Goal: Task Accomplishment & Management: Use online tool/utility

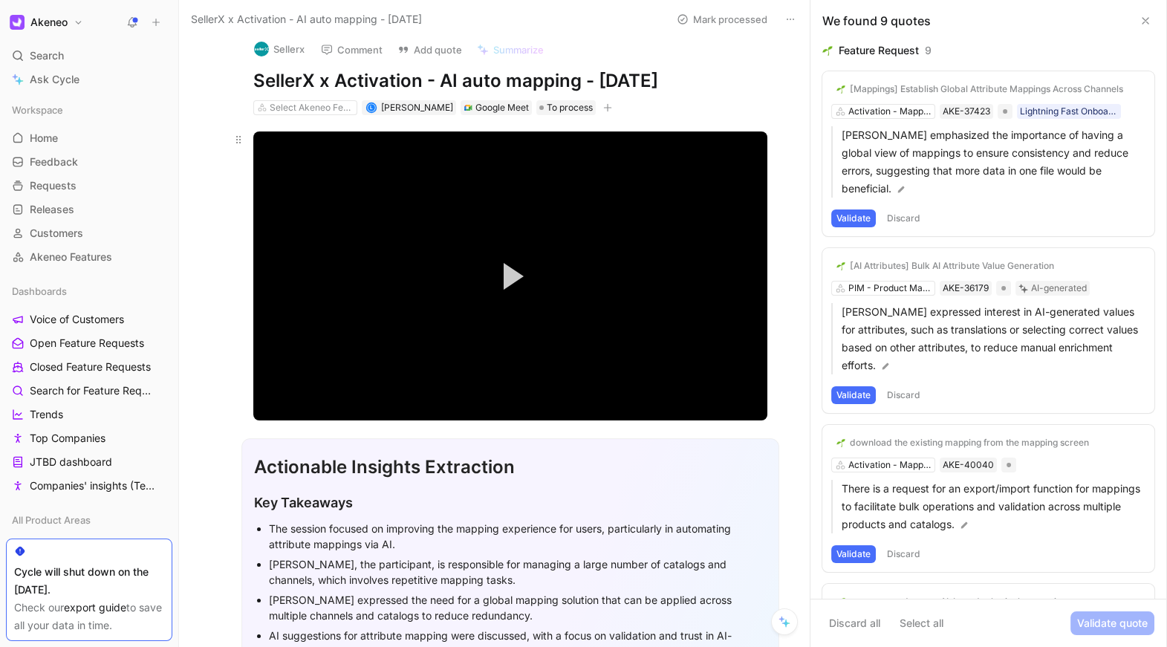
scroll to position [22, 0]
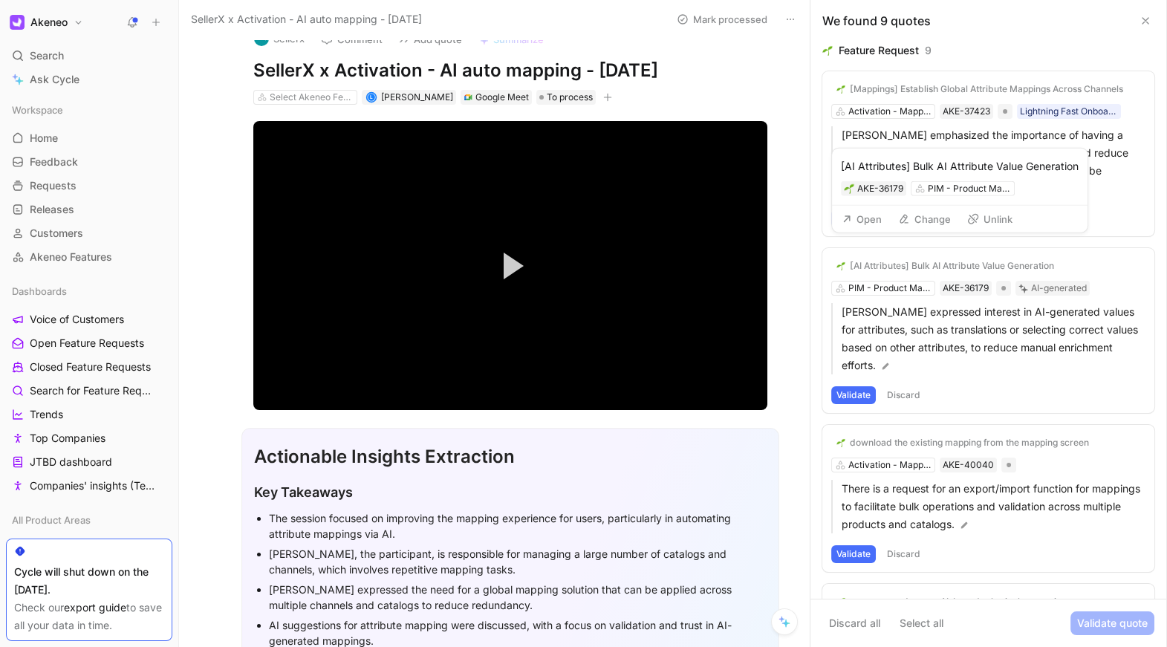
click at [856, 199] on div "[AI Attributes] Bulk AI Attribute Value Generation AKE-36179 PIM - Product Mass…" at bounding box center [959, 177] width 255 height 57
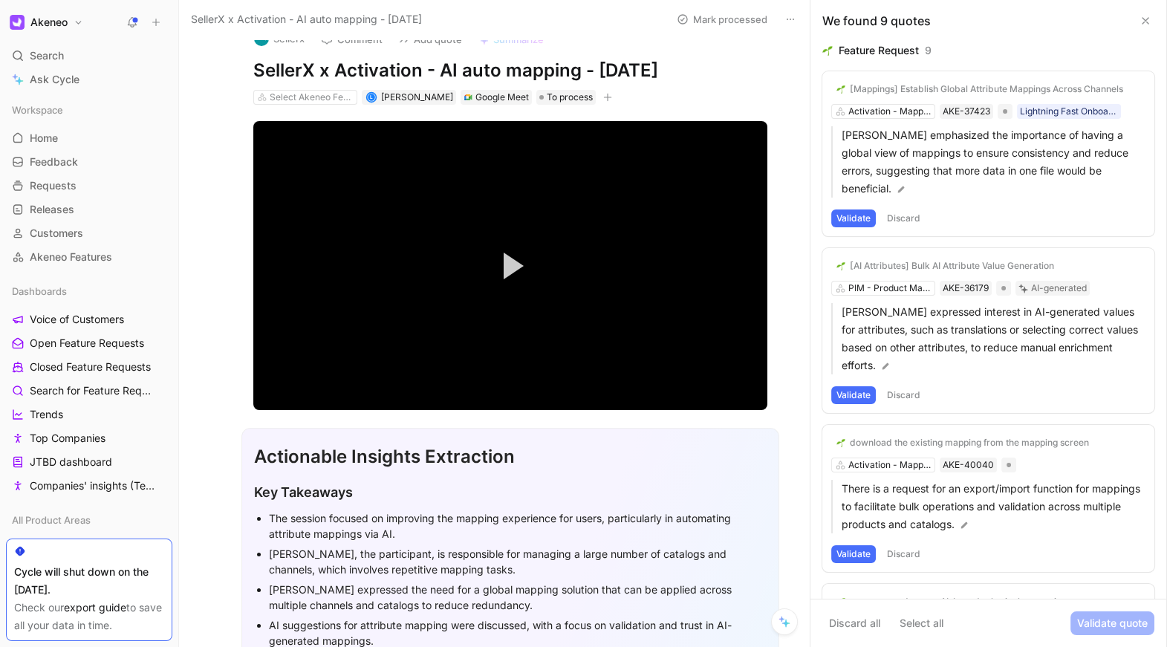
click at [861, 209] on button "Validate" at bounding box center [853, 218] width 45 height 18
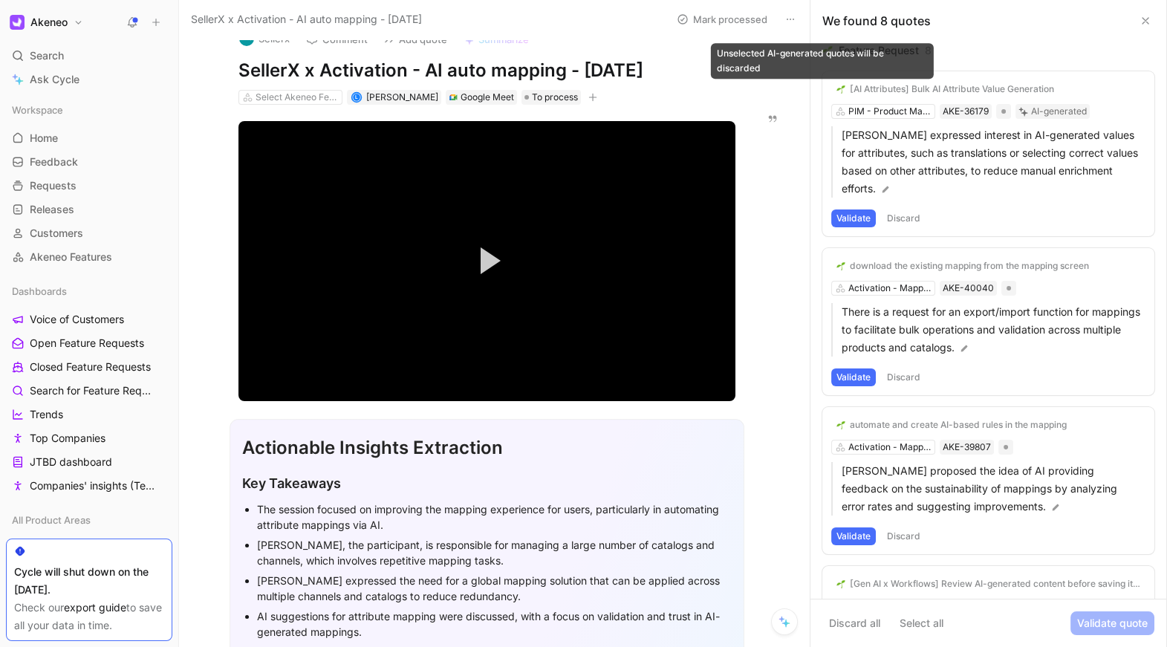
click at [820, 88] on icon at bounding box center [822, 89] width 9 height 9
click at [816, 83] on input "checkbox" at bounding box center [816, 83] width 0 height 0
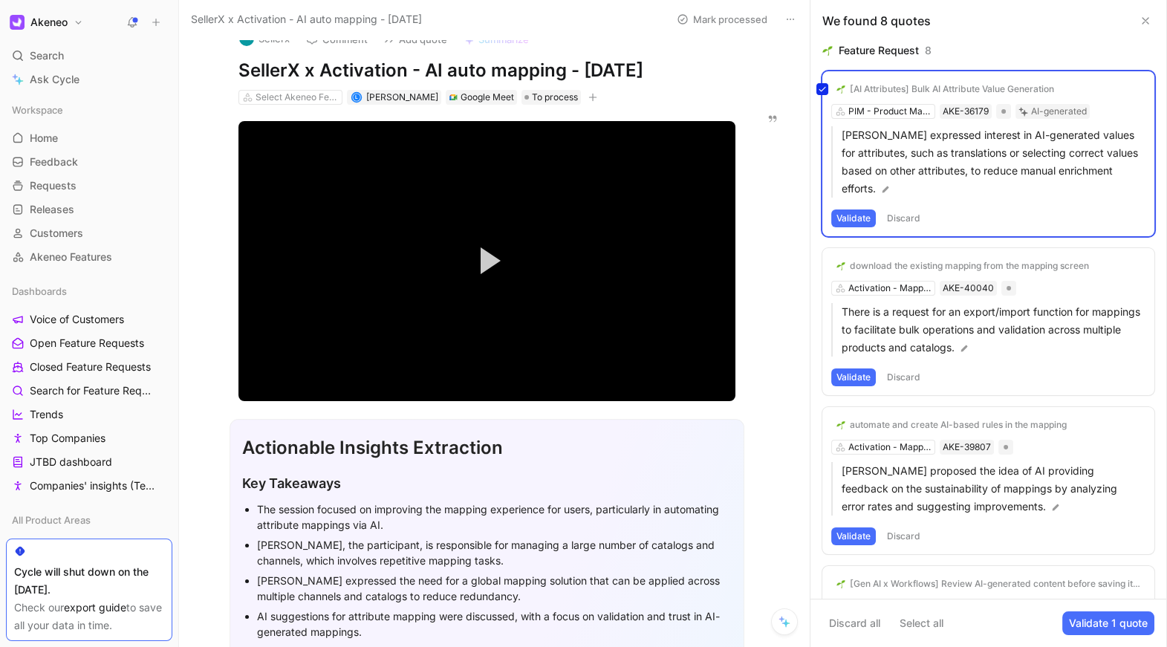
click at [850, 202] on div "[AI Attributes] Bulk AI Attribute Value Generation PIM - Product Mass Actions (…" at bounding box center [988, 153] width 332 height 165
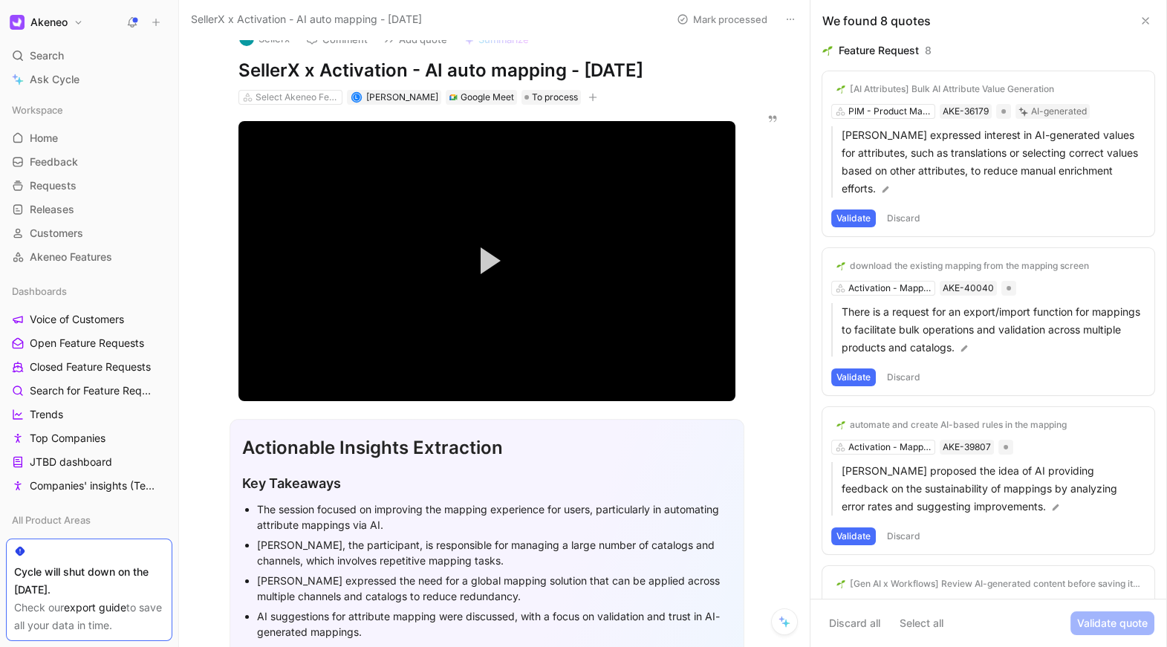
click at [854, 209] on button "Validate" at bounding box center [853, 218] width 45 height 18
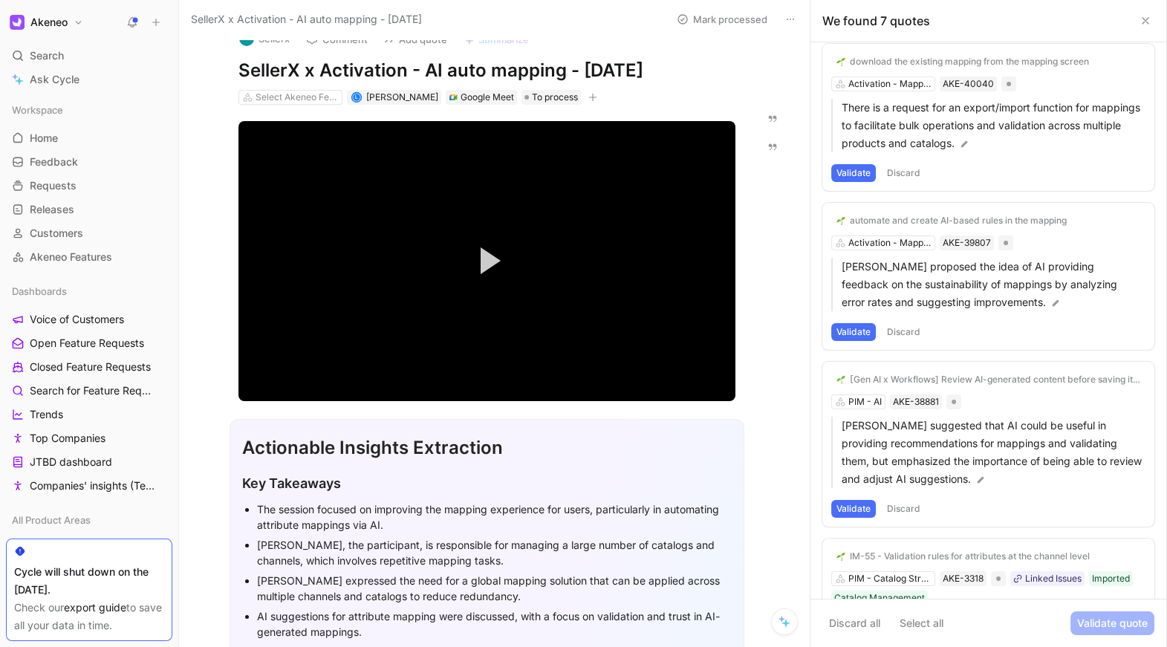
scroll to position [0, 0]
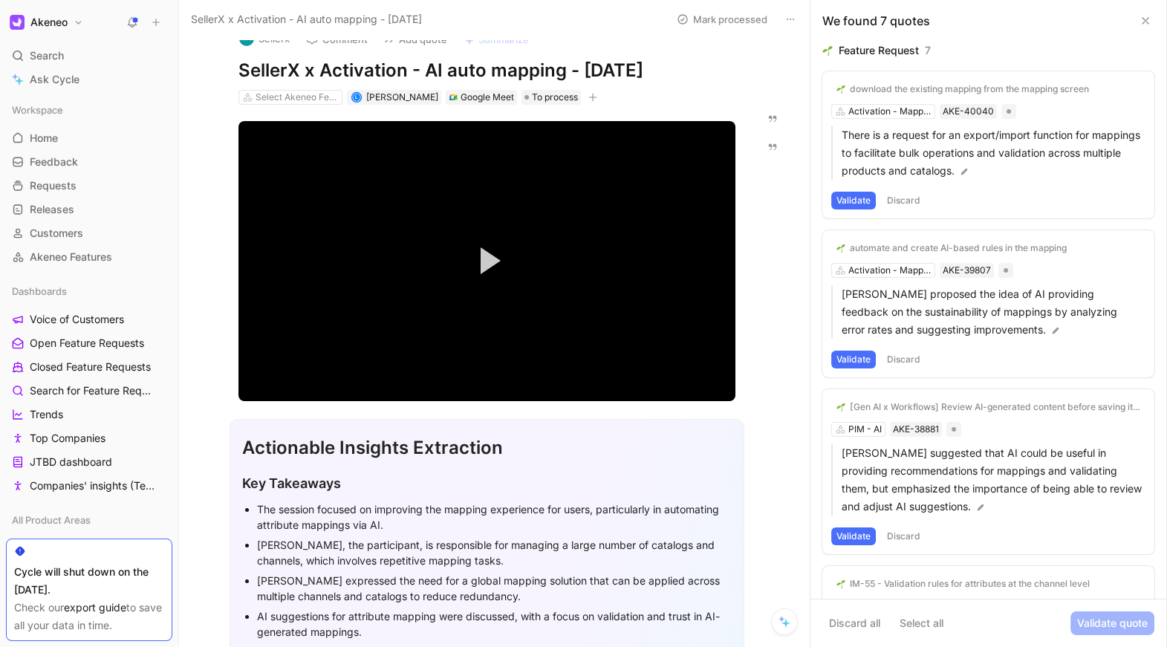
click at [864, 195] on button "Validate" at bounding box center [853, 201] width 45 height 18
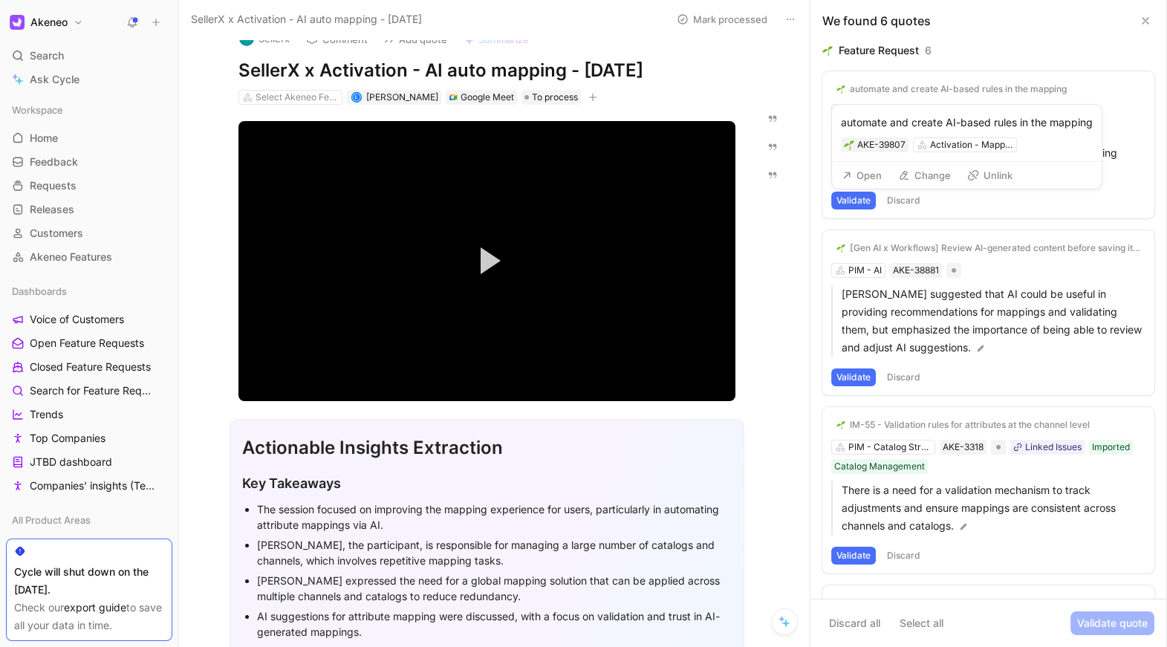
click at [910, 171] on button "Change" at bounding box center [924, 175] width 66 height 21
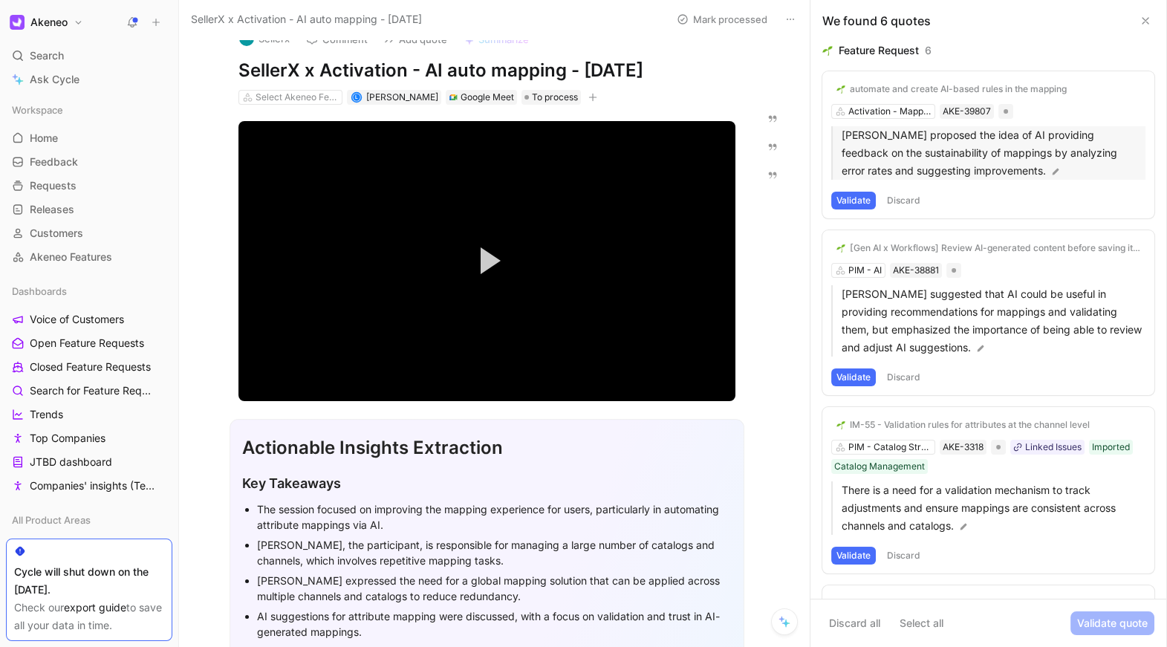
click at [1050, 168] on img at bounding box center [1055, 171] width 10 height 10
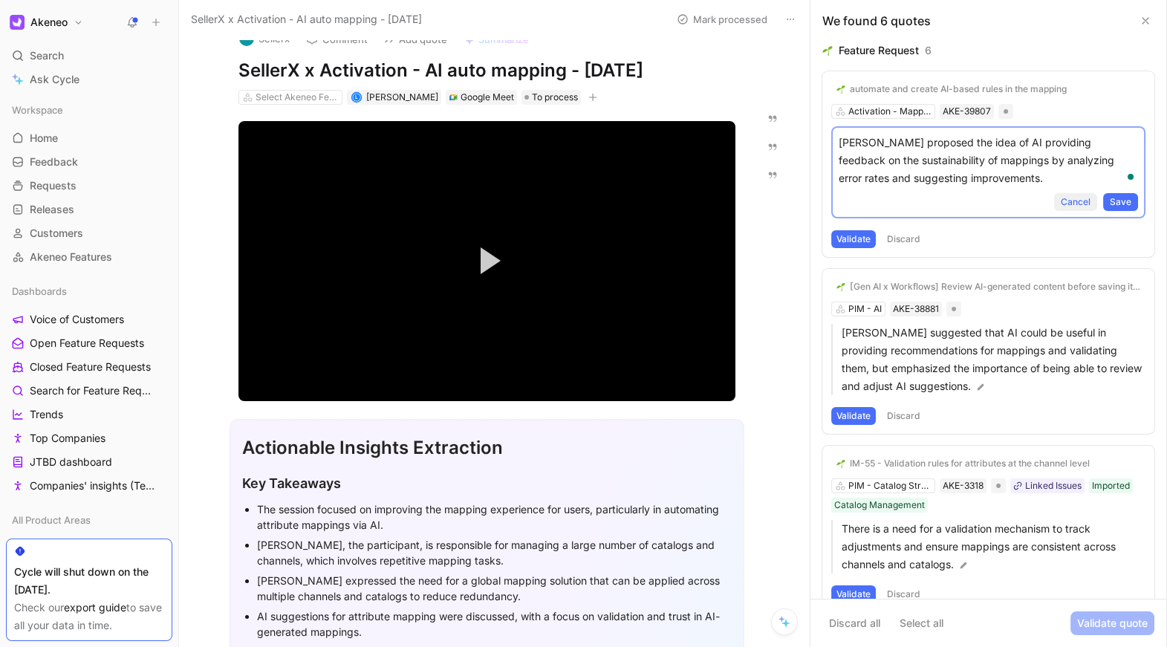
click at [1067, 198] on span "Cancel" at bounding box center [1075, 202] width 30 height 15
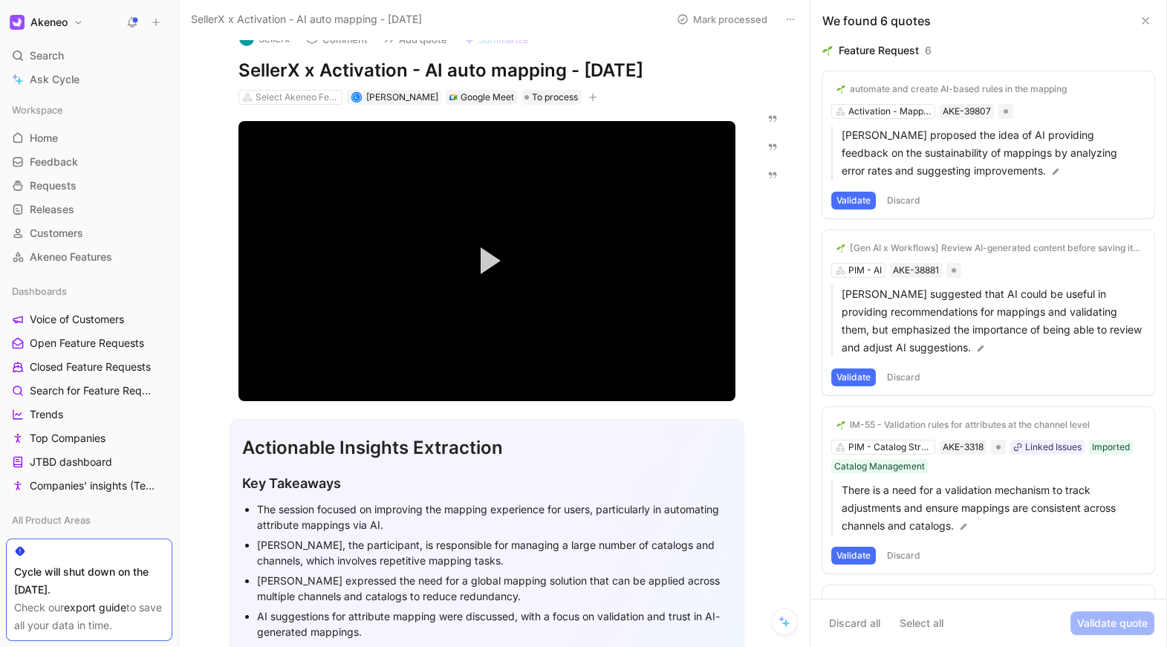
click at [976, 84] on div "automate and create AI-based rules in the mapping" at bounding box center [958, 89] width 217 height 12
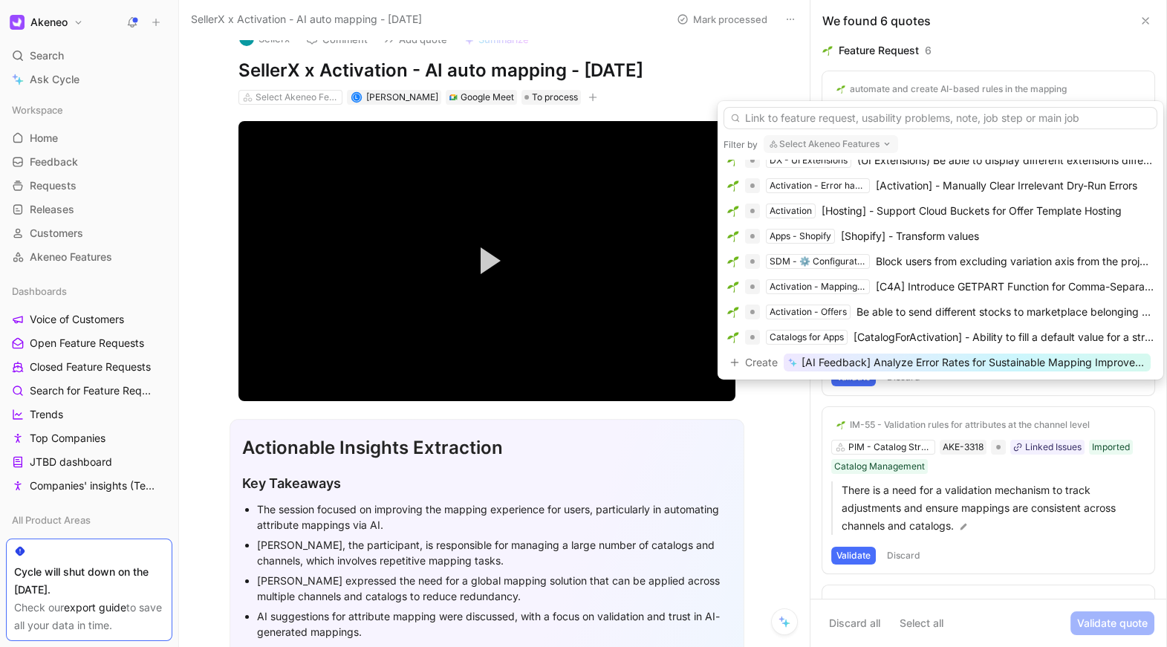
scroll to position [884, 0]
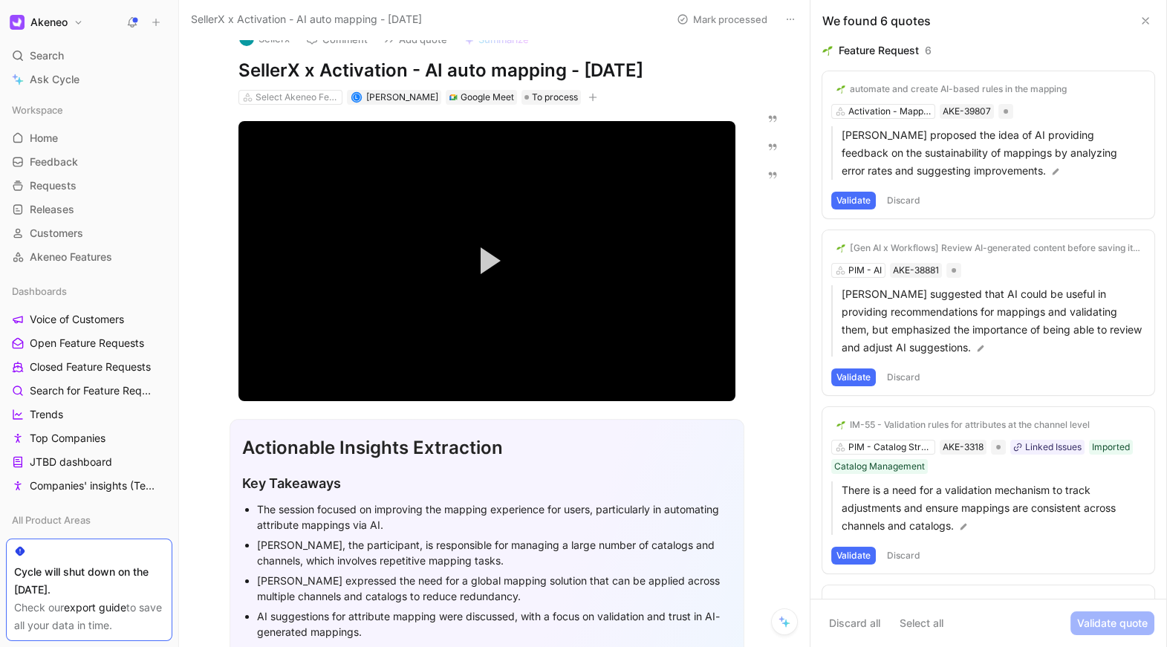
click at [872, 273] on div "[Gen AI x Workflows] Review AI-generated content before saving it to products P…" at bounding box center [988, 312] width 332 height 165
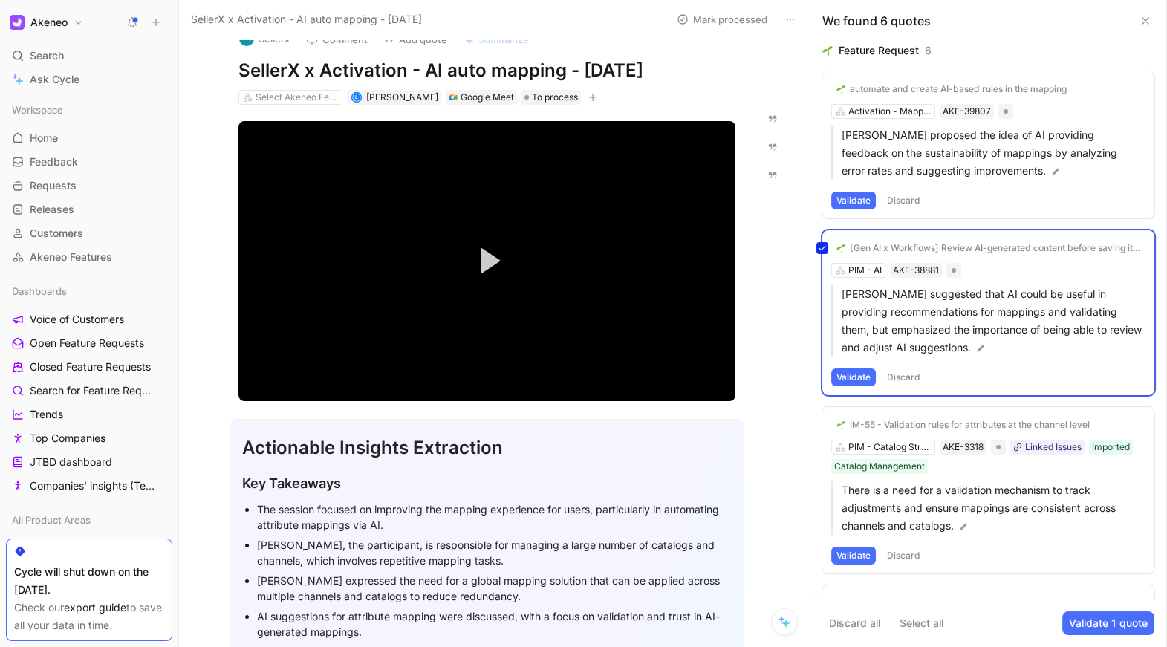
click at [895, 248] on div "[Gen AI x Workflows] Review AI-generated content before saving it to products P…" at bounding box center [988, 312] width 332 height 165
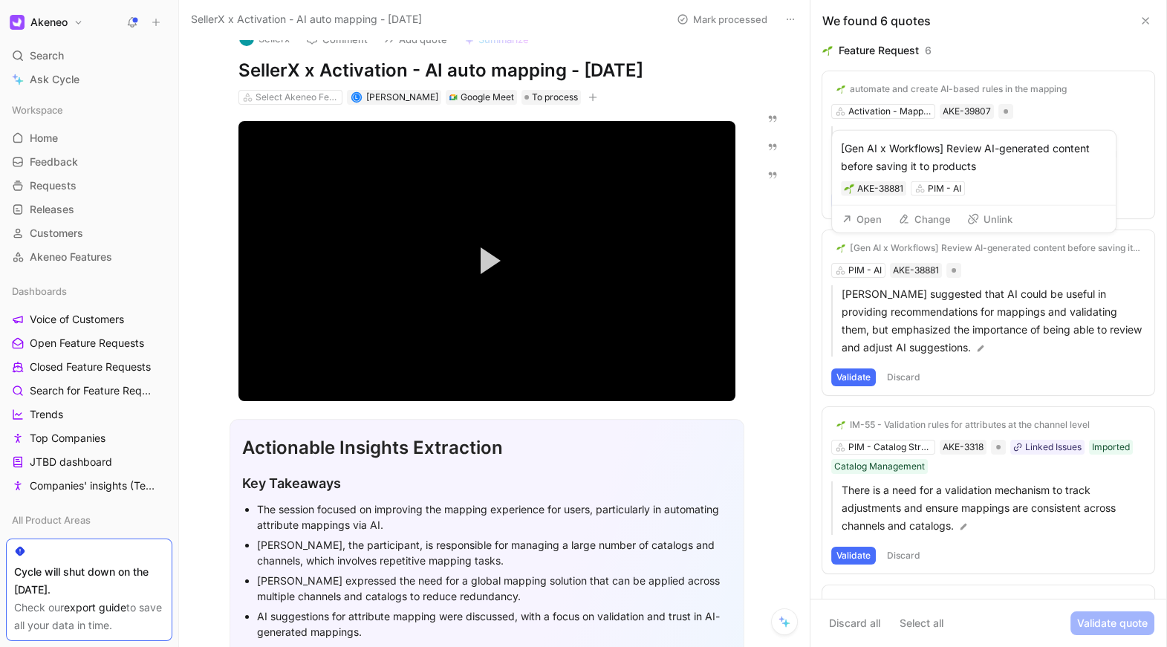
click at [919, 221] on button "Change" at bounding box center [924, 219] width 66 height 21
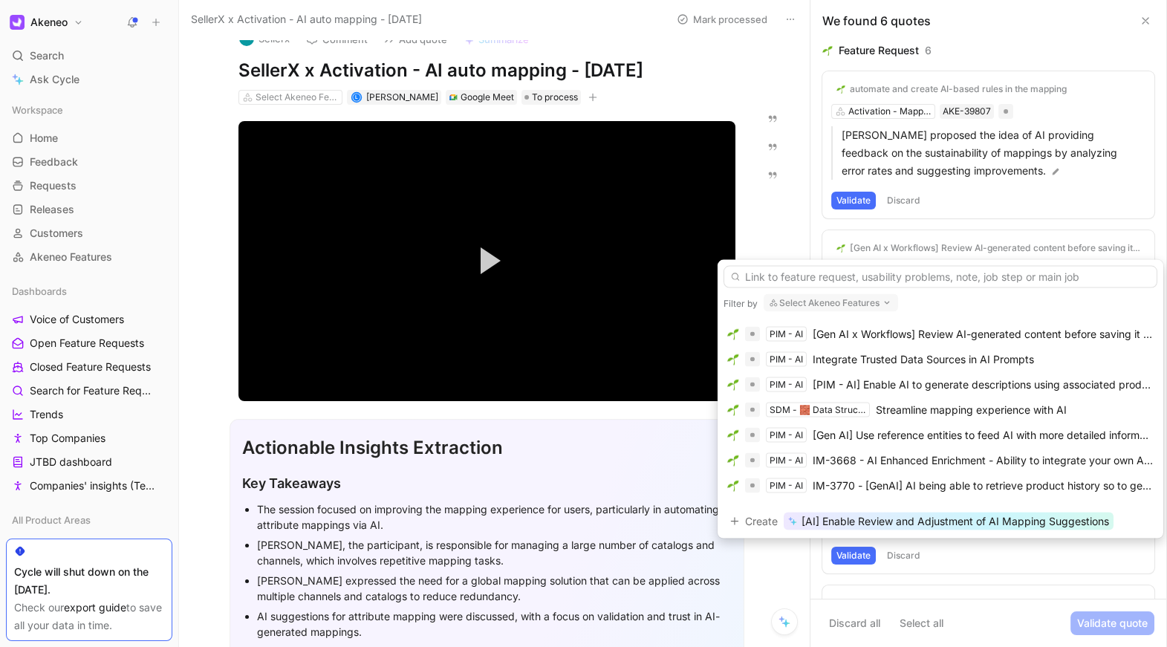
scroll to position [94, 0]
click at [896, 334] on div "[Gen AI x Workflows] Review AI-generated content before saving it to products" at bounding box center [982, 333] width 341 height 18
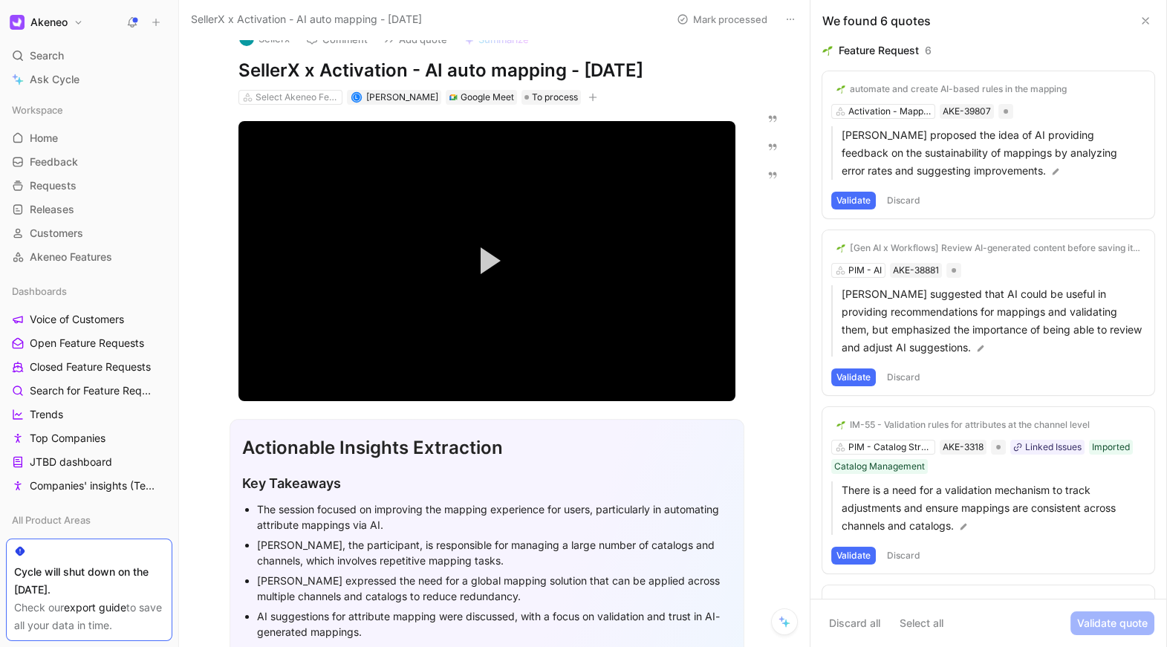
click at [899, 245] on div "[Gen AI x Workflows] Review AI-generated content before saving it to products" at bounding box center [995, 248] width 290 height 12
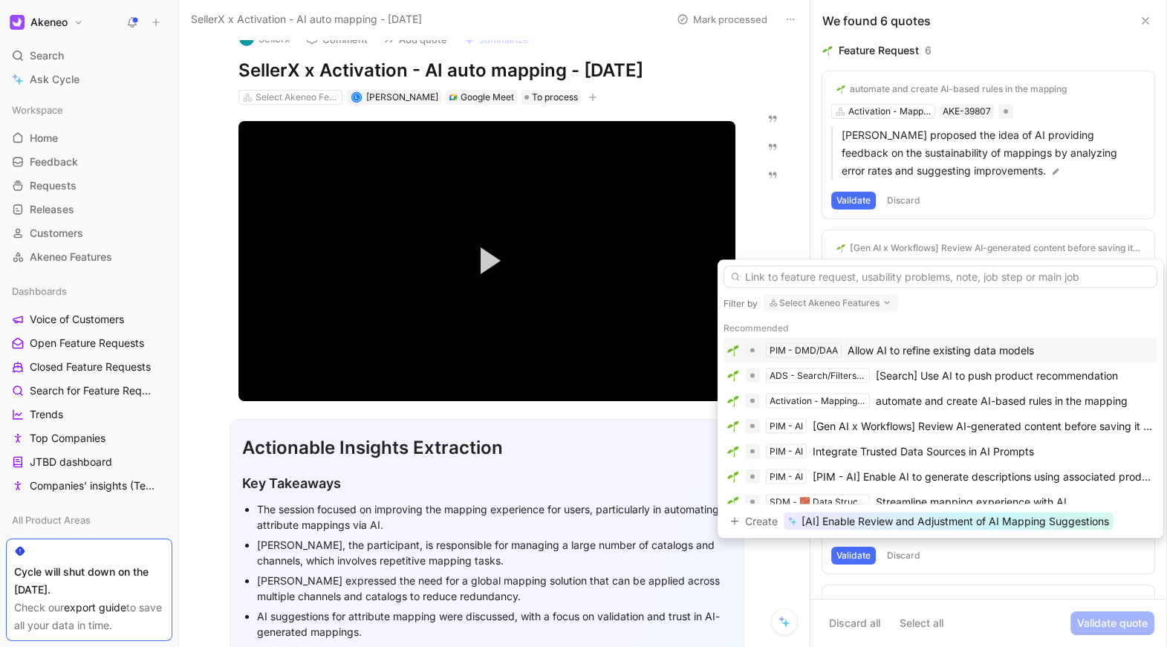
click at [867, 305] on button "Select Akeneo Features" at bounding box center [830, 303] width 134 height 18
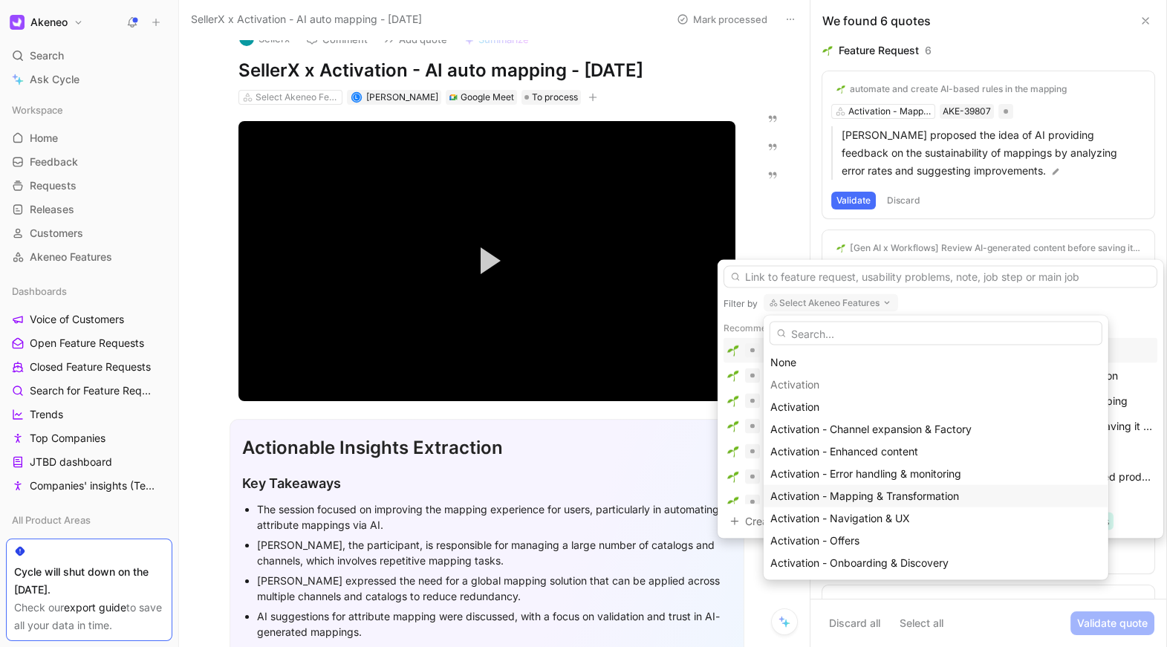
click at [849, 487] on div "Activation - Mapping & Transformation" at bounding box center [935, 496] width 331 height 18
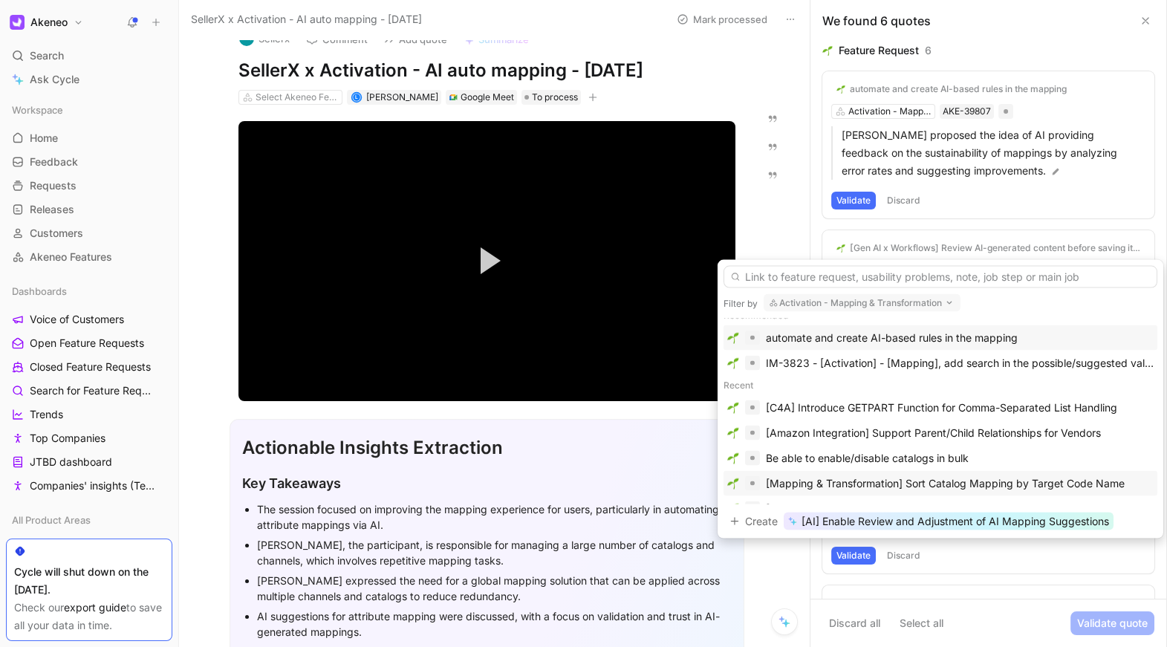
scroll to position [23, 0]
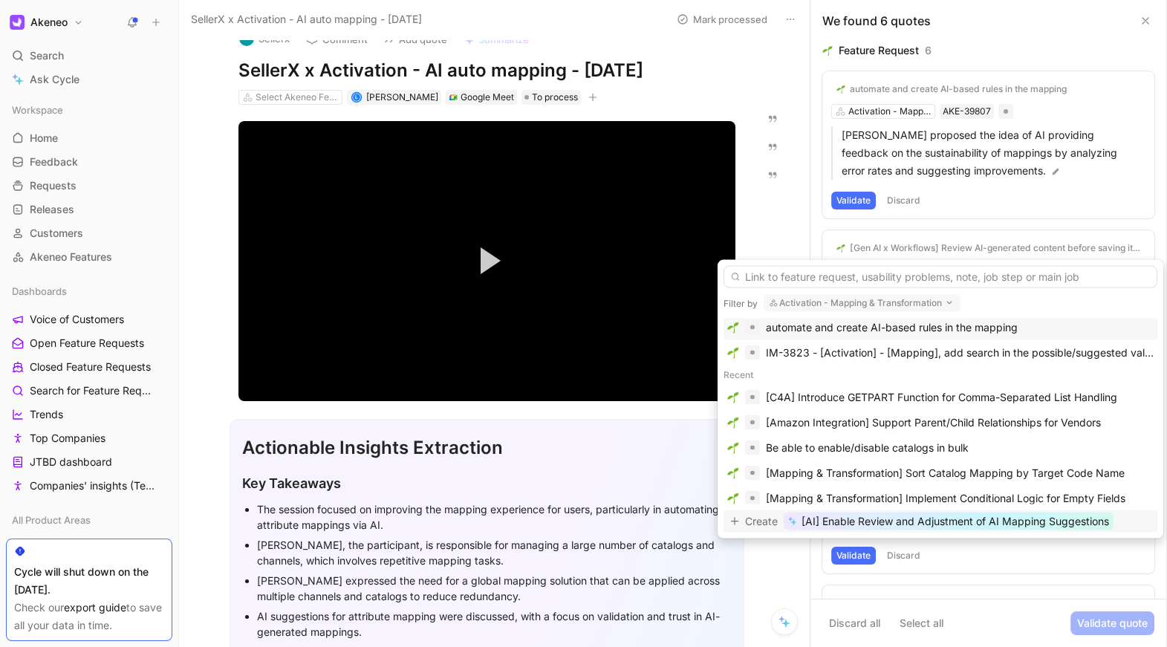
click at [861, 522] on span "[AI] Enable Review and Adjustment of AI Mapping Suggestions" at bounding box center [954, 521] width 307 height 18
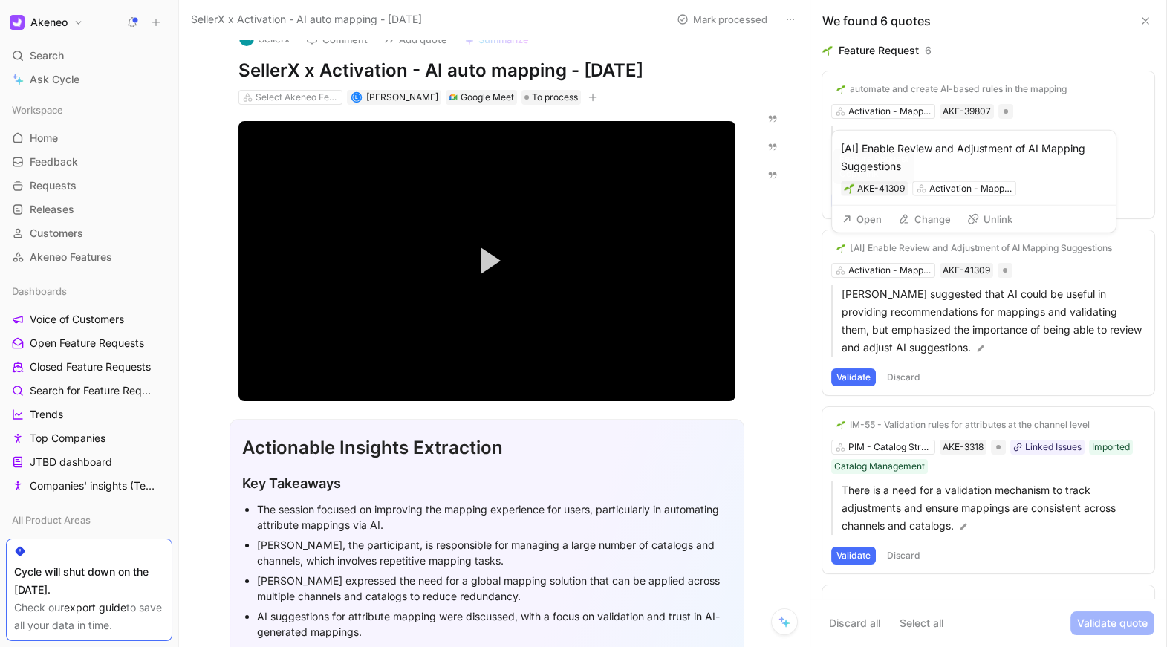
click at [861, 198] on div "[AI] Enable Review and Adjustment of AI Mapping Suggestions AKE-41309 Activatio…" at bounding box center [974, 168] width 284 height 75
click at [902, 214] on icon at bounding box center [904, 219] width 12 height 12
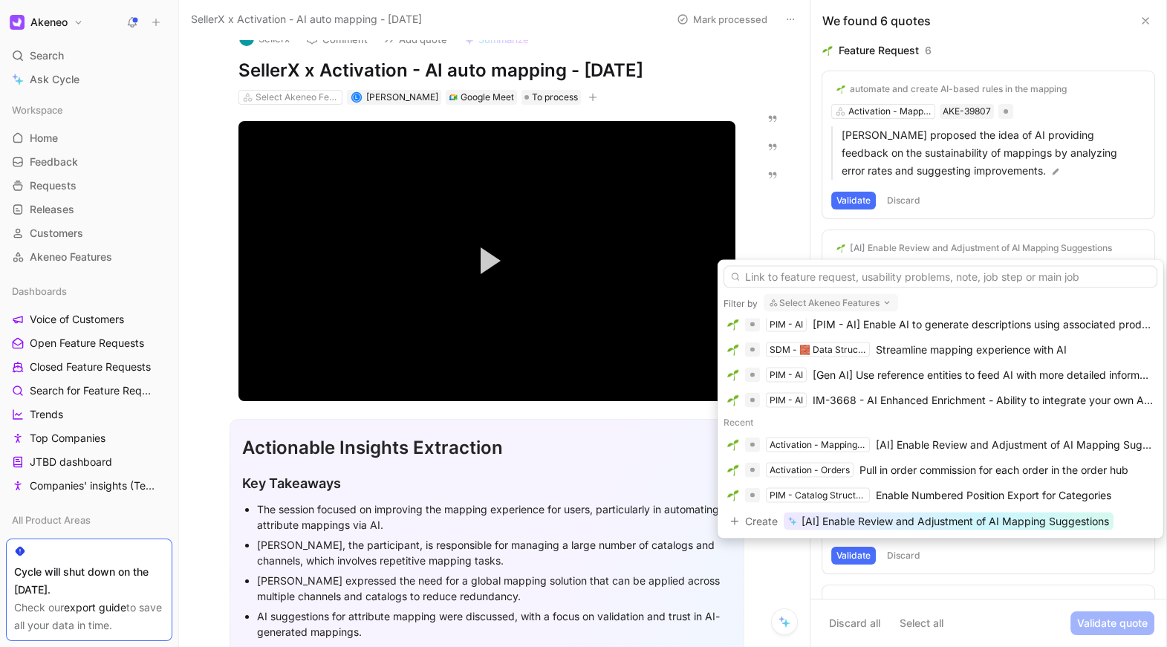
scroll to position [180, 0]
click at [867, 300] on button "Select Akeneo Features" at bounding box center [830, 303] width 134 height 18
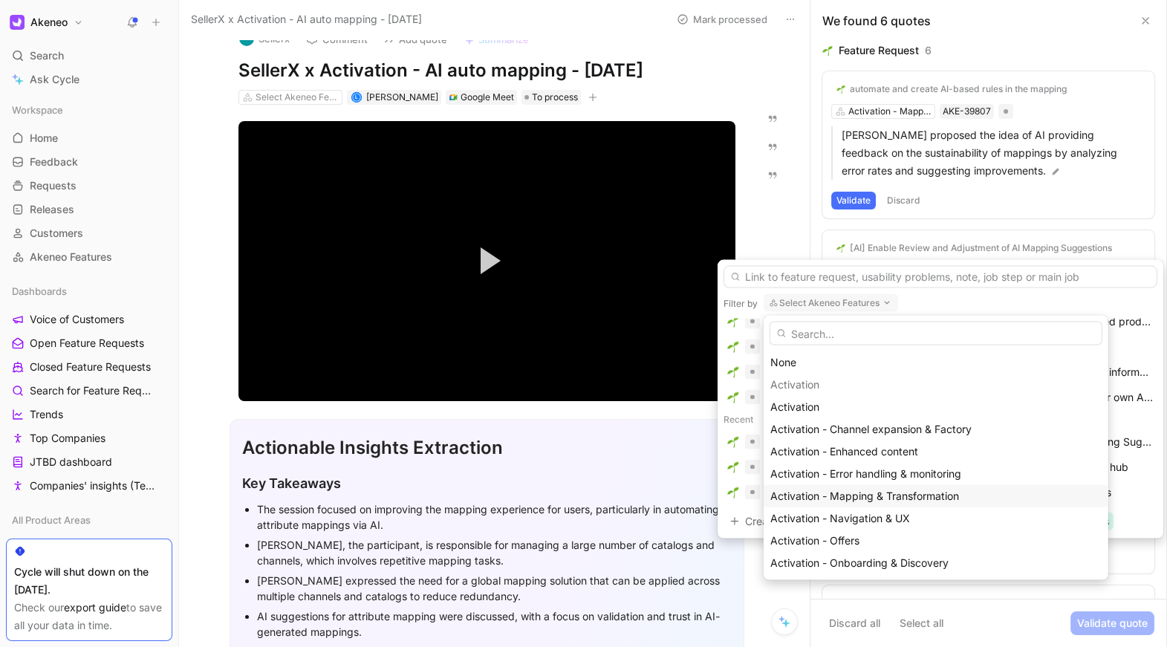
click at [875, 497] on span "Activation - Mapping & Transformation" at bounding box center [864, 495] width 189 height 13
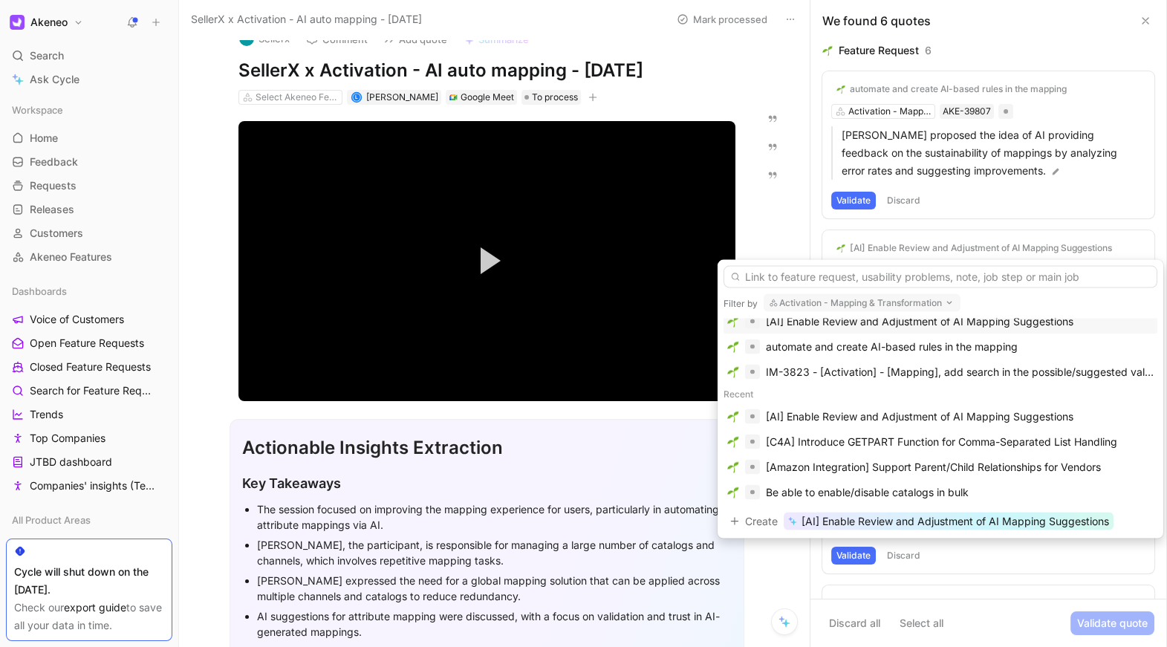
scroll to position [0, 0]
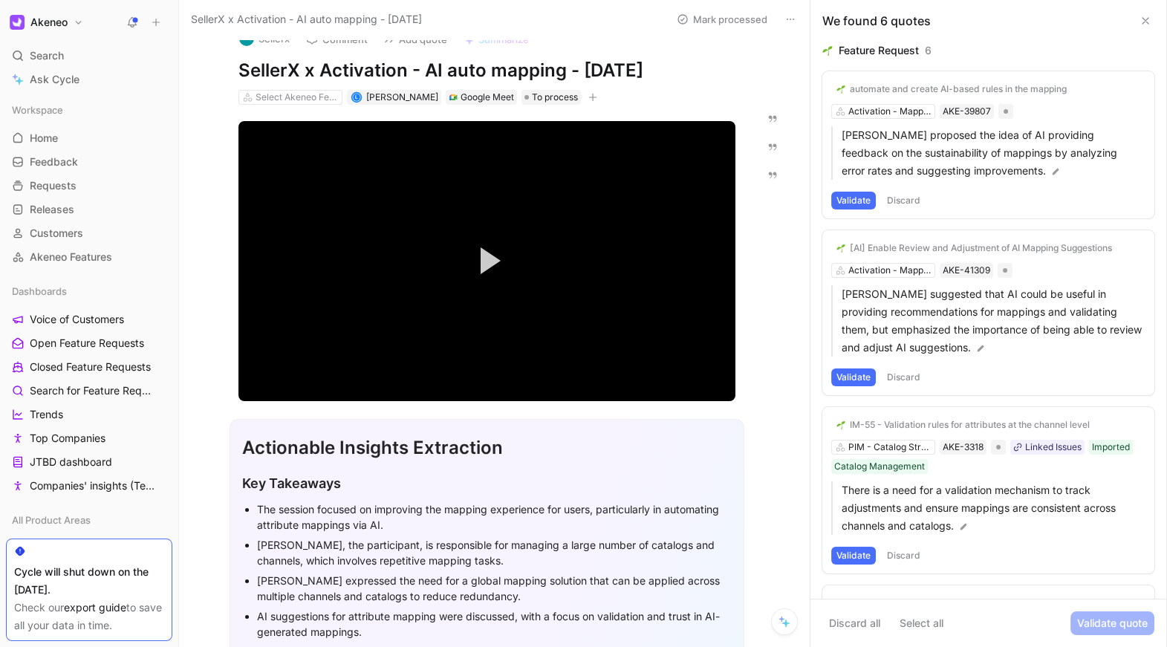
click at [864, 373] on button "Validate" at bounding box center [853, 377] width 45 height 18
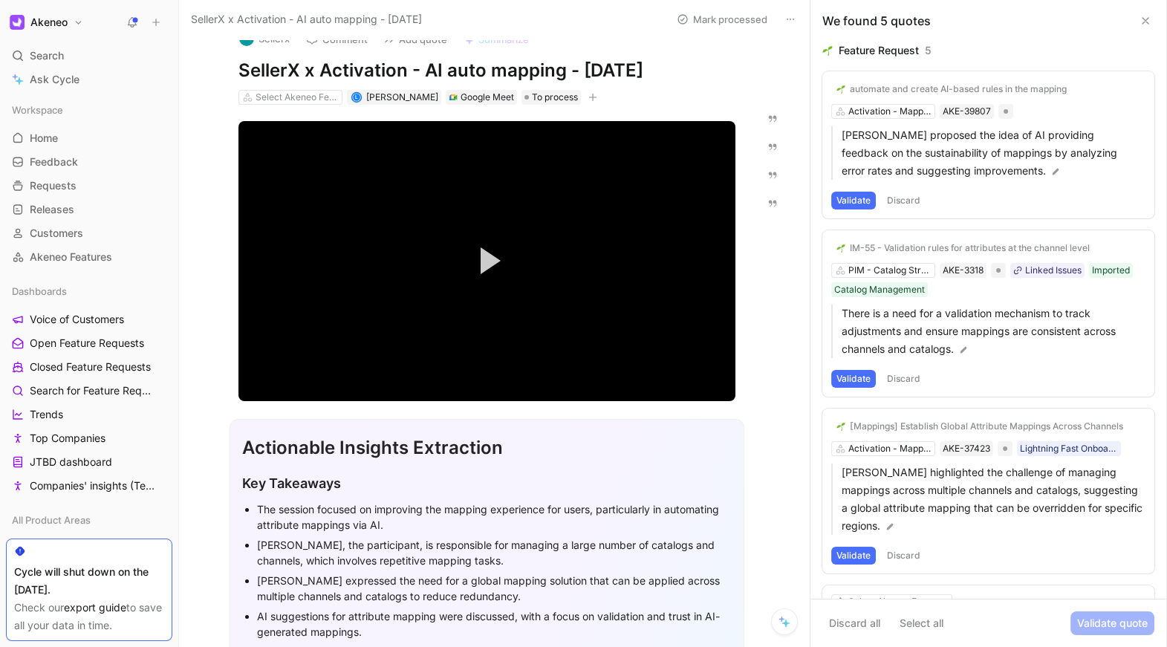
click at [827, 247] on div at bounding box center [822, 248] width 12 height 12
click at [816, 242] on input "checkbox" at bounding box center [816, 242] width 0 height 0
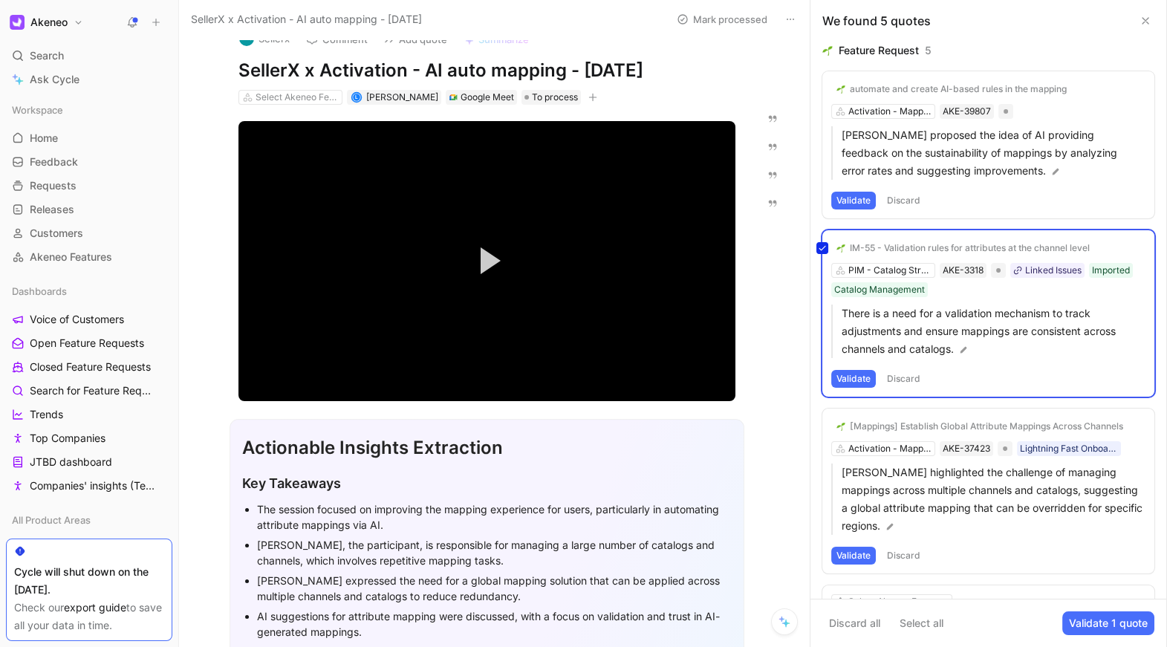
click at [861, 267] on div "IM-55 - Validation rules for attributes at the channel level PIM - Catalog Stru…" at bounding box center [988, 313] width 332 height 166
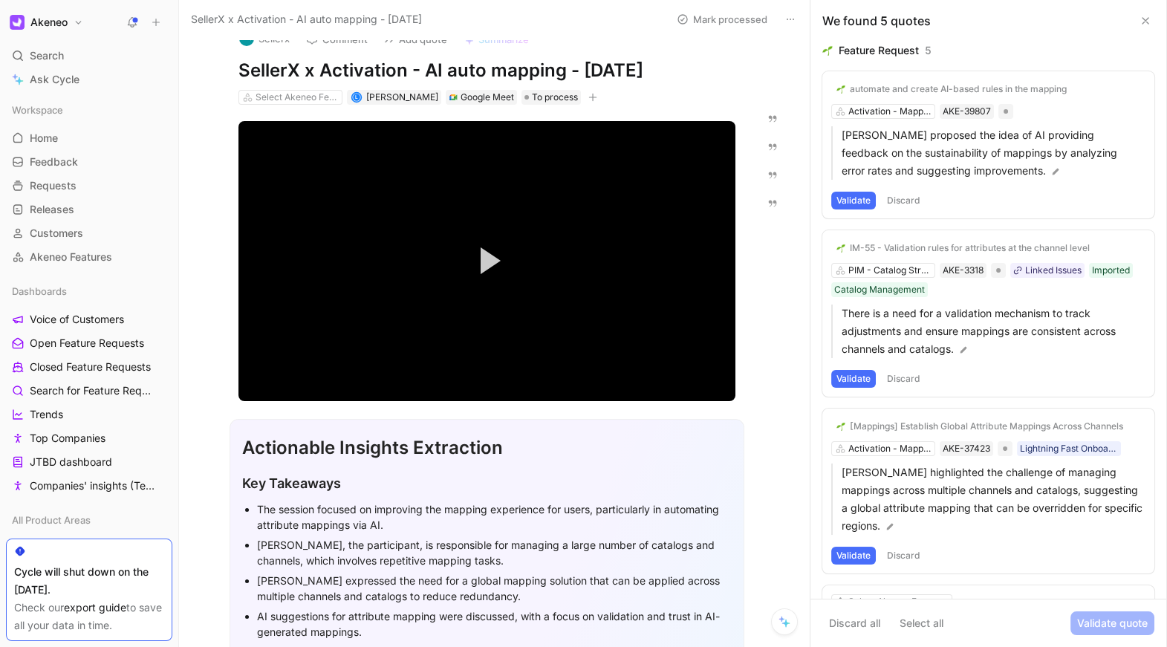
click at [861, 267] on div "IM-55 - Validation rules for attributes at the channel level PIM - Catalog Stru…" at bounding box center [988, 313] width 332 height 166
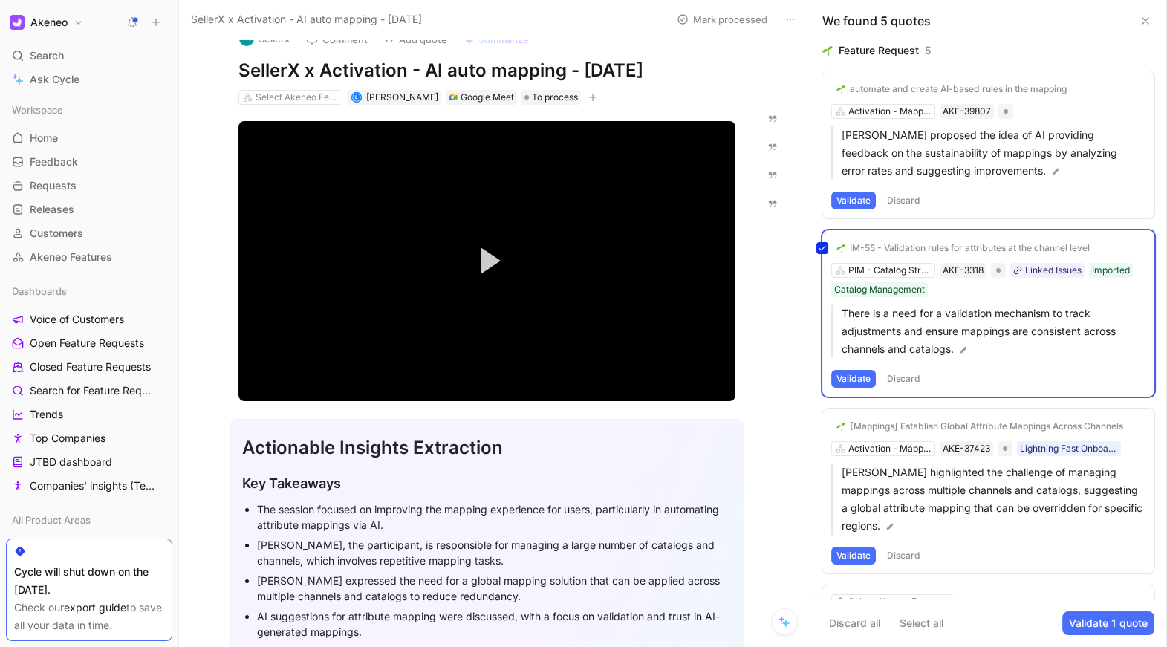
click at [896, 277] on div "IM-55 - Validation rules for attributes at the channel level PIM - Catalog Stru…" at bounding box center [988, 313] width 332 height 166
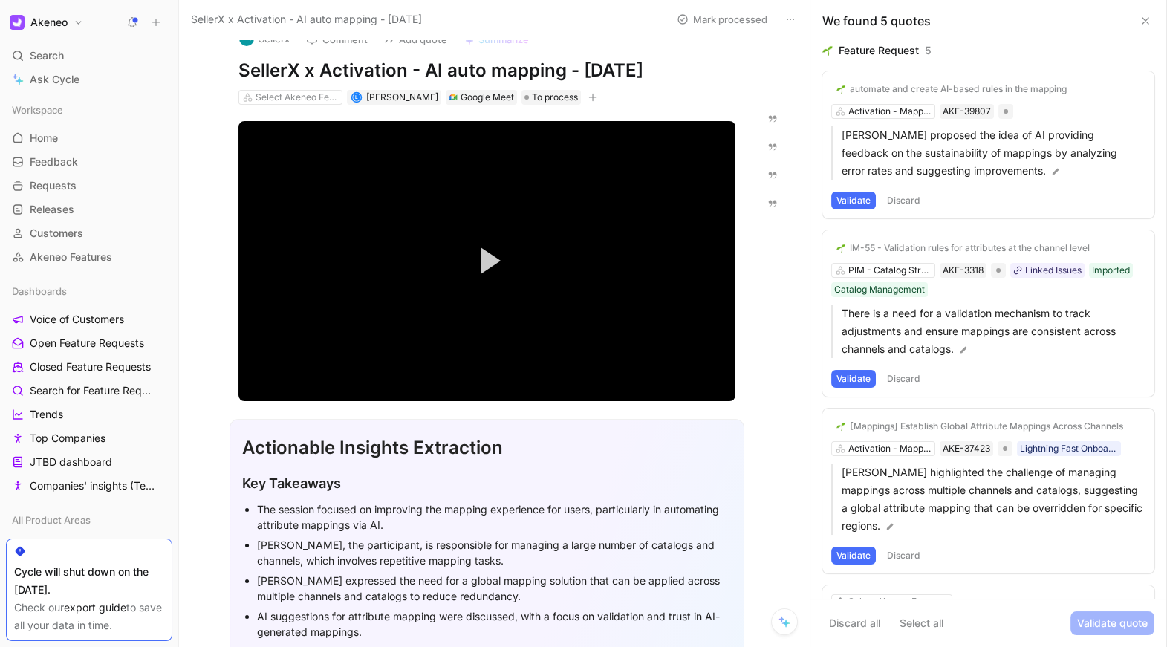
click at [896, 277] on div "IM-55 - Validation rules for attributes at the channel level PIM - Catalog Stru…" at bounding box center [988, 313] width 332 height 166
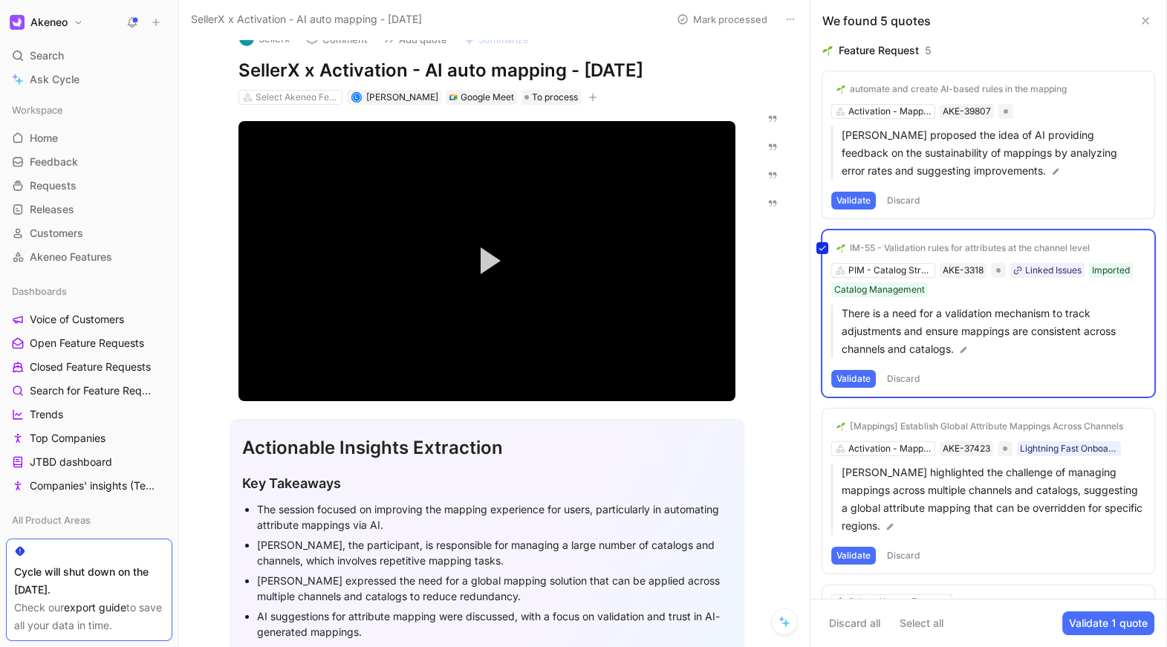
click at [867, 382] on div "IM-55 - Validation rules for attributes at the channel level PIM - Catalog Stru…" at bounding box center [988, 313] width 332 height 166
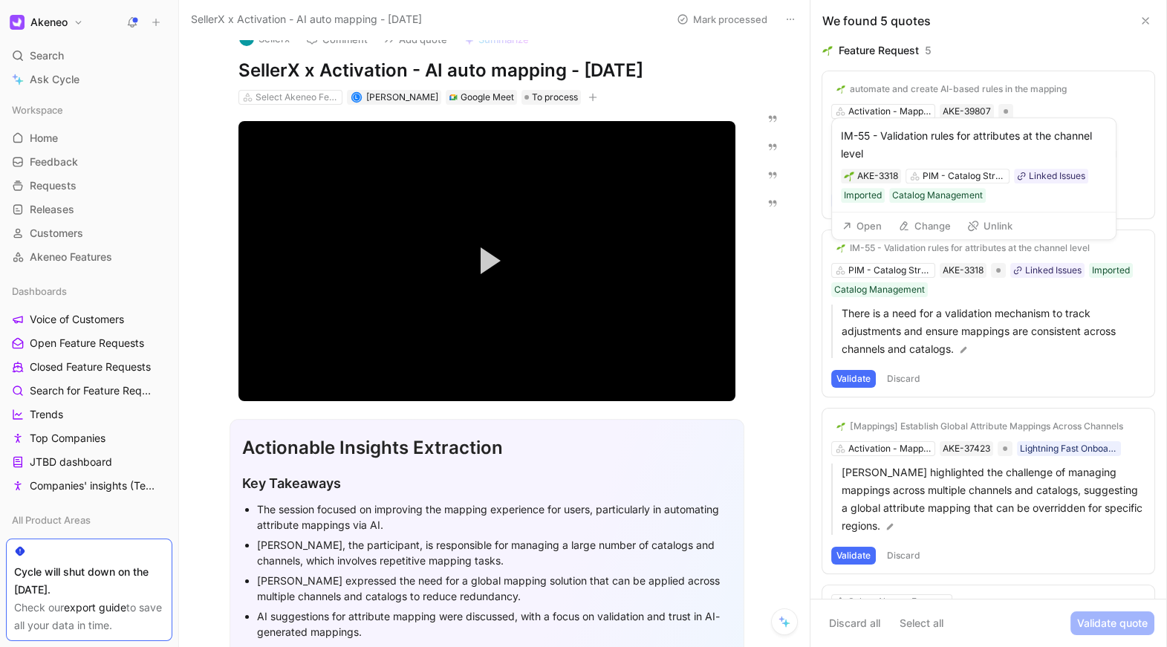
click at [830, 247] on div "IM-55 - Validation rules for attributes at the channel level PIM - Catalog Stru…" at bounding box center [988, 313] width 332 height 166
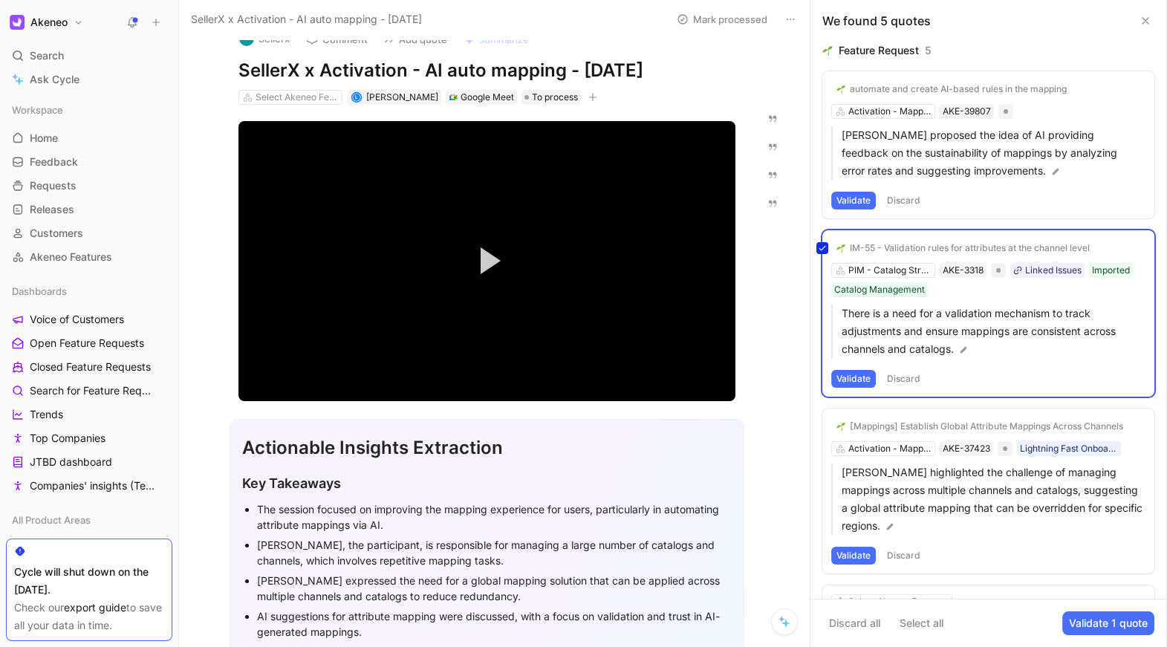
click at [860, 382] on div "IM-55 - Validation rules for attributes at the channel level PIM - Catalog Stru…" at bounding box center [988, 313] width 332 height 166
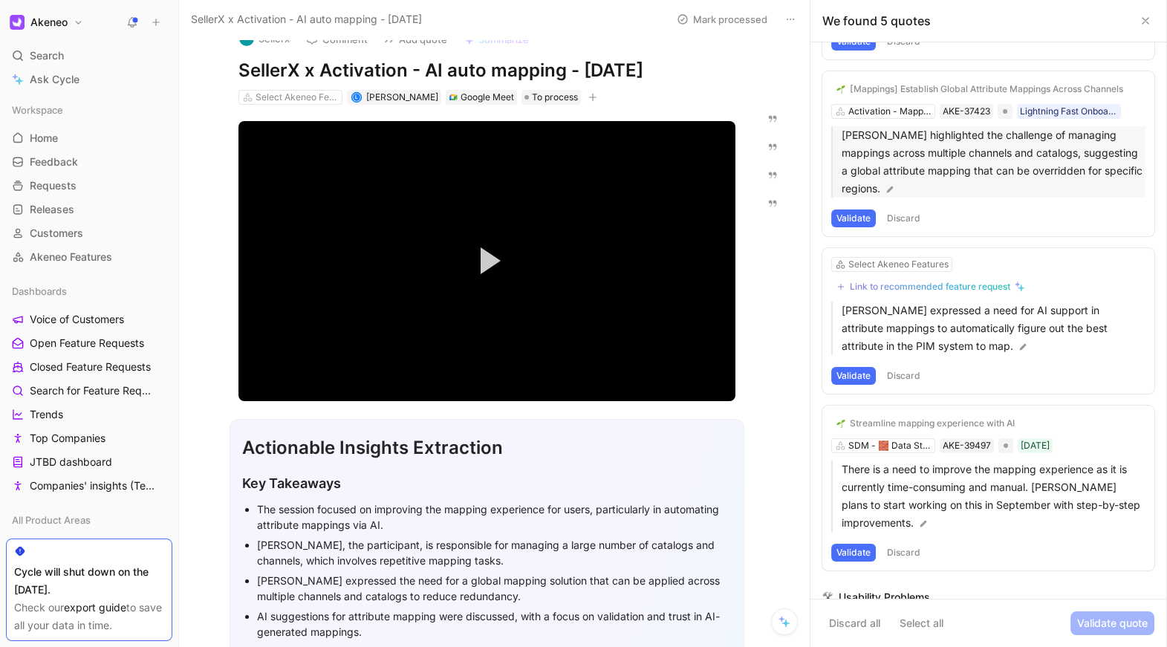
scroll to position [342, 0]
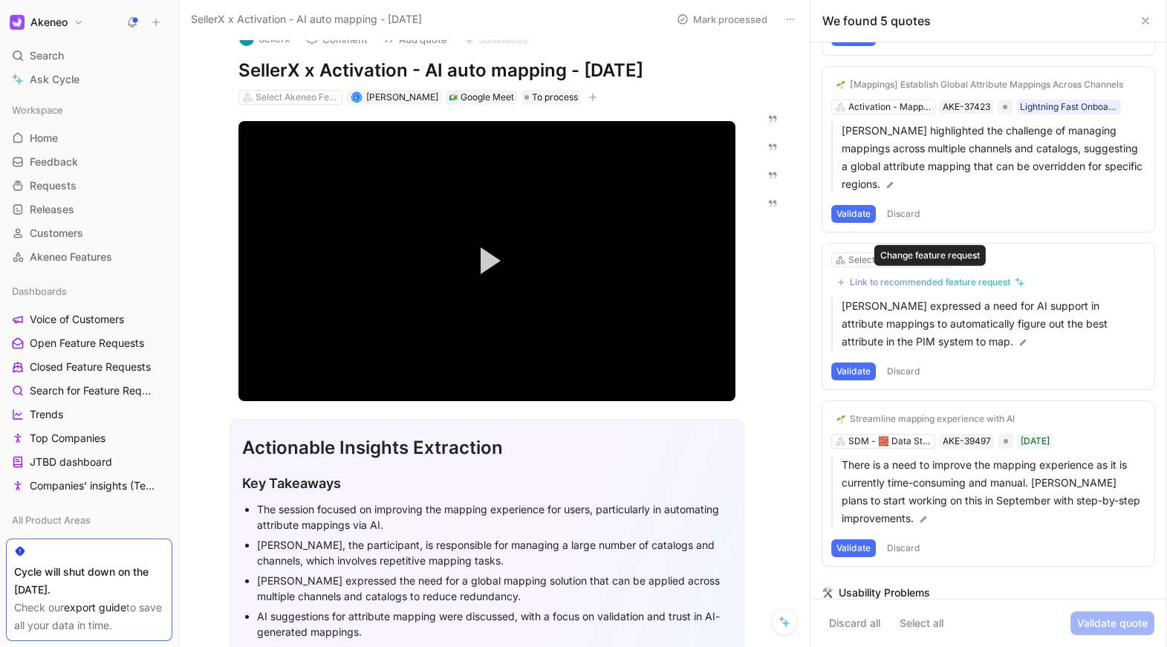
click at [925, 286] on button "Link to recommended feature request" at bounding box center [930, 282] width 199 height 18
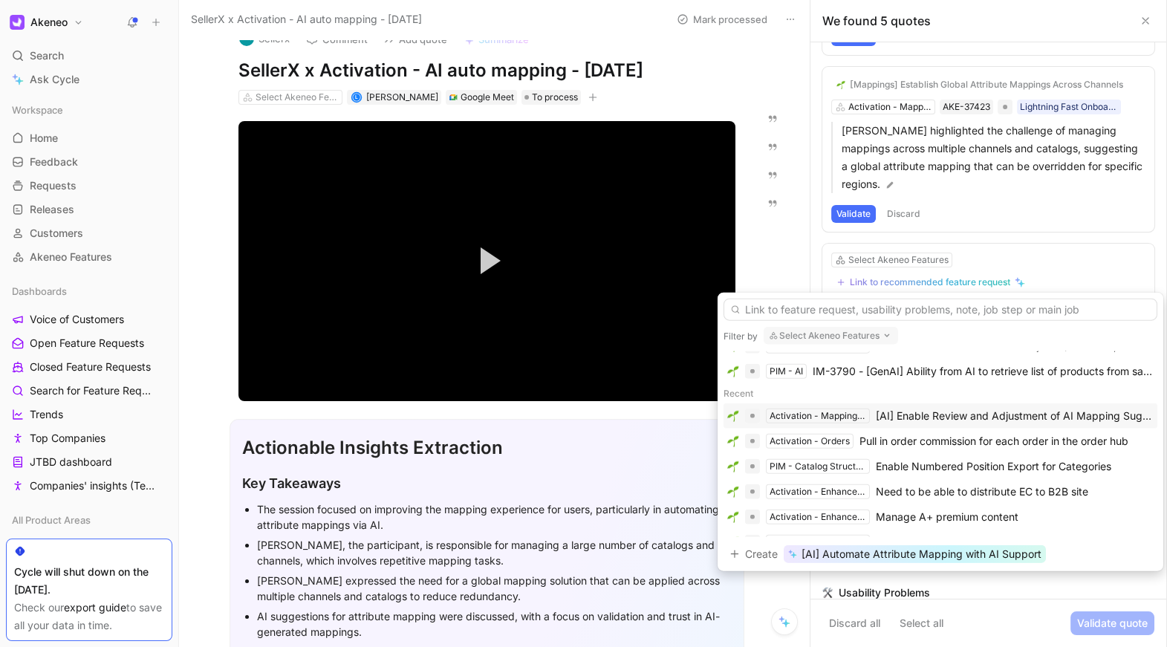
scroll to position [240, 0]
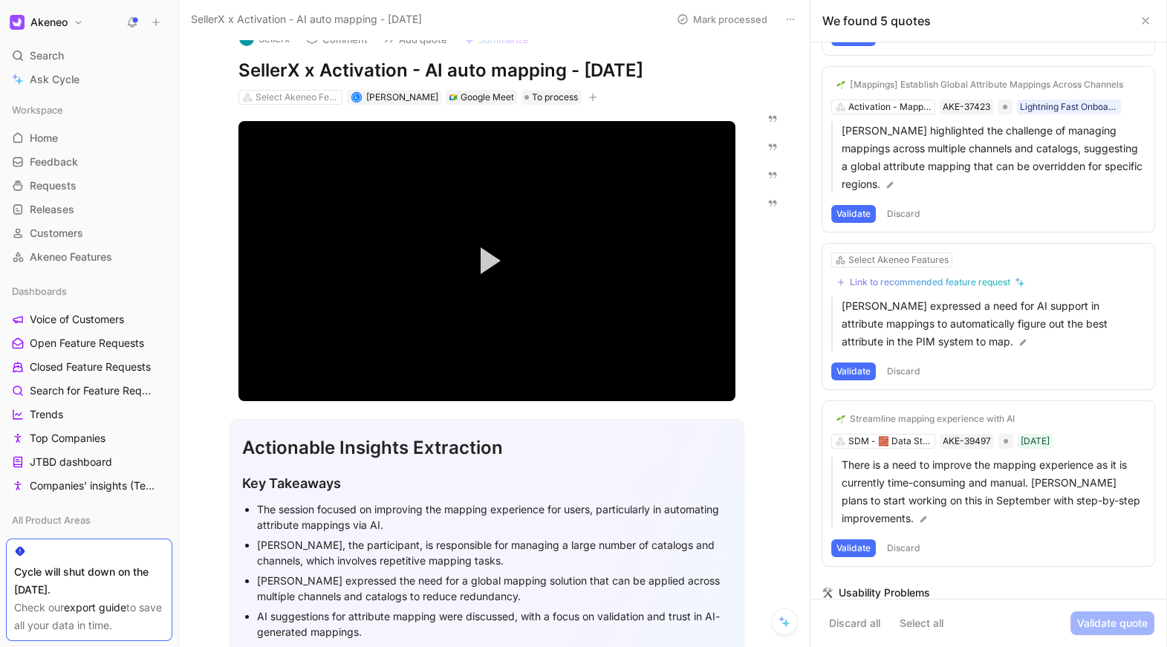
click at [857, 377] on button "Validate" at bounding box center [853, 371] width 45 height 18
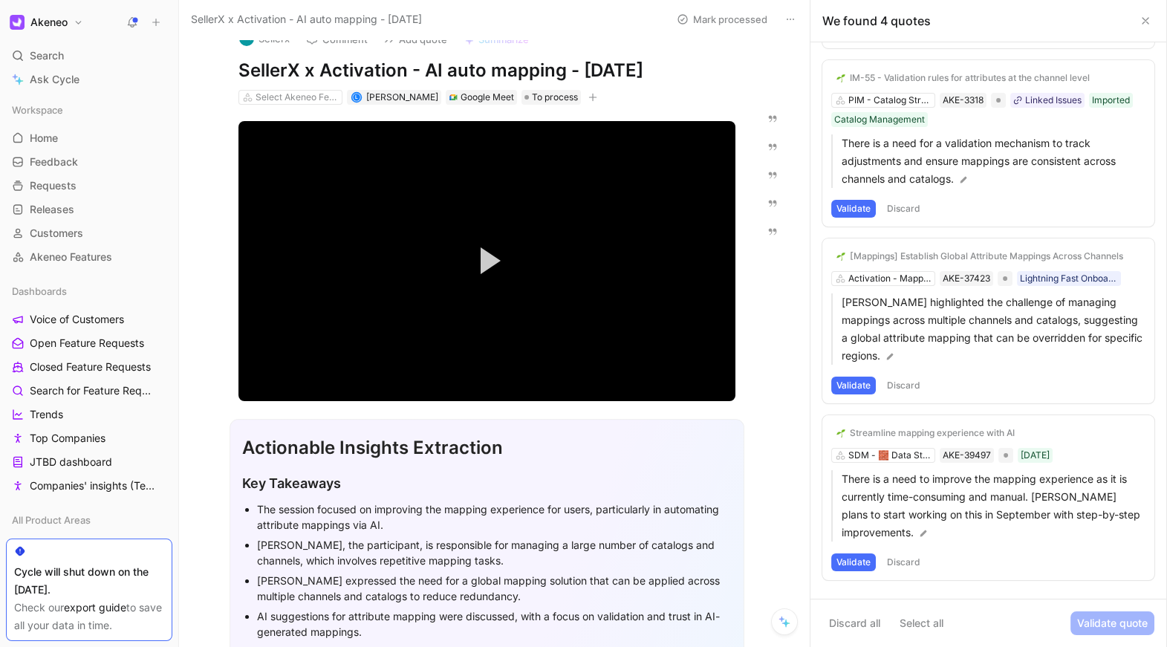
scroll to position [173, 0]
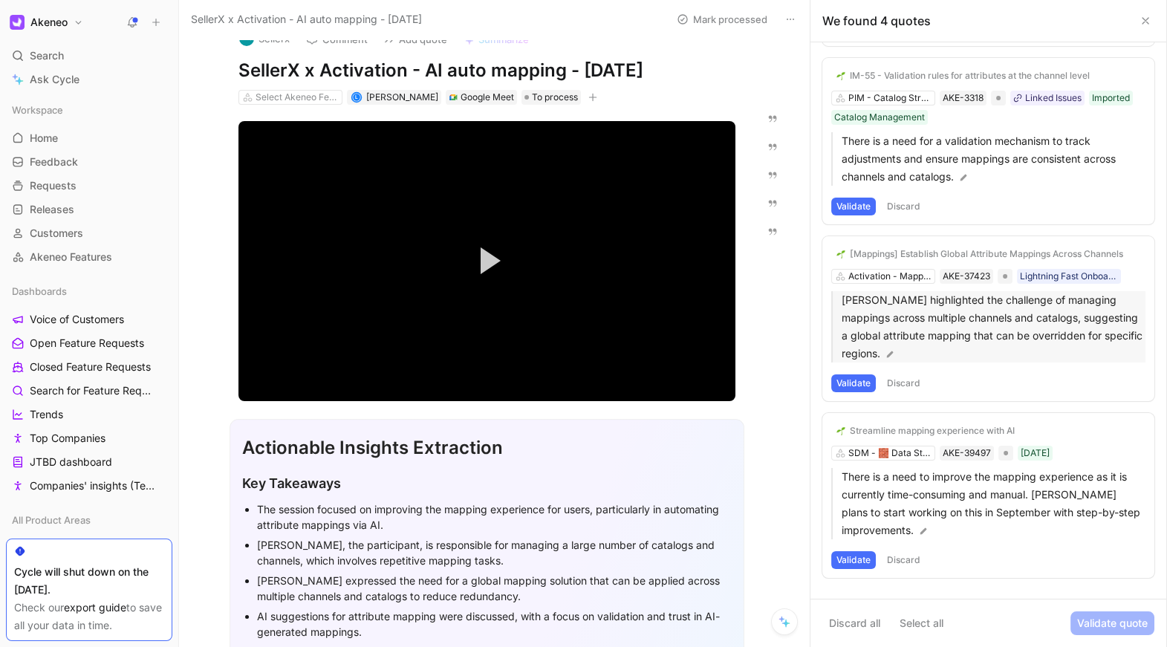
click at [892, 307] on p "[PERSON_NAME] highlighted the challenge of managing mappings across multiple ch…" at bounding box center [993, 326] width 304 height 71
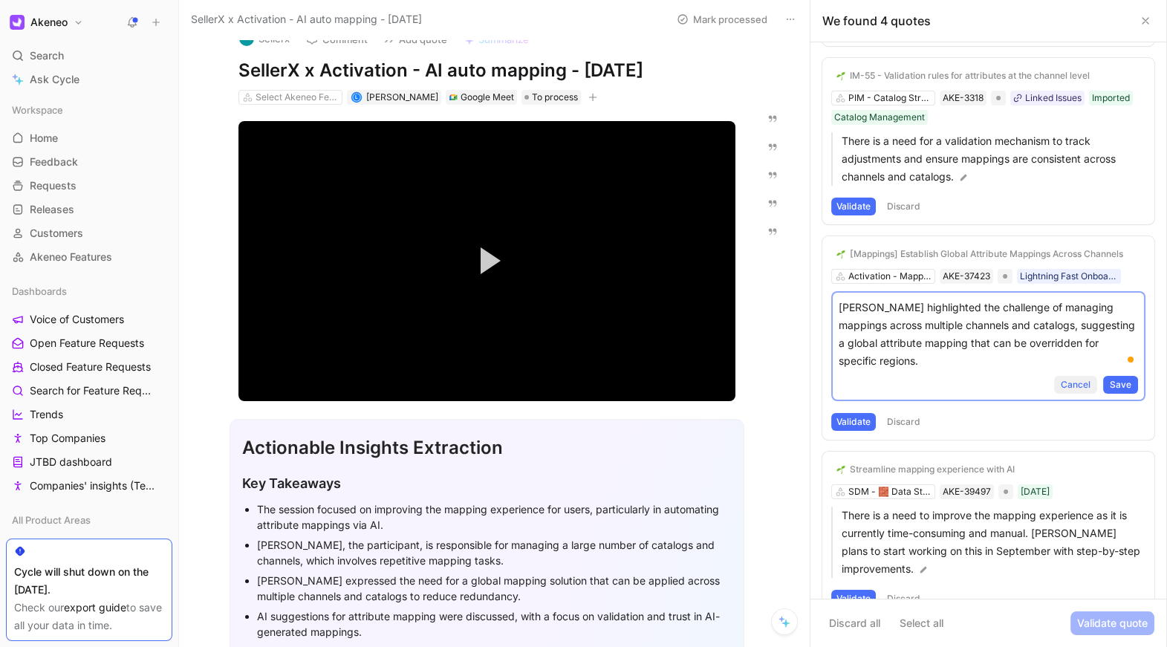
click at [1087, 385] on span "Cancel" at bounding box center [1075, 384] width 30 height 15
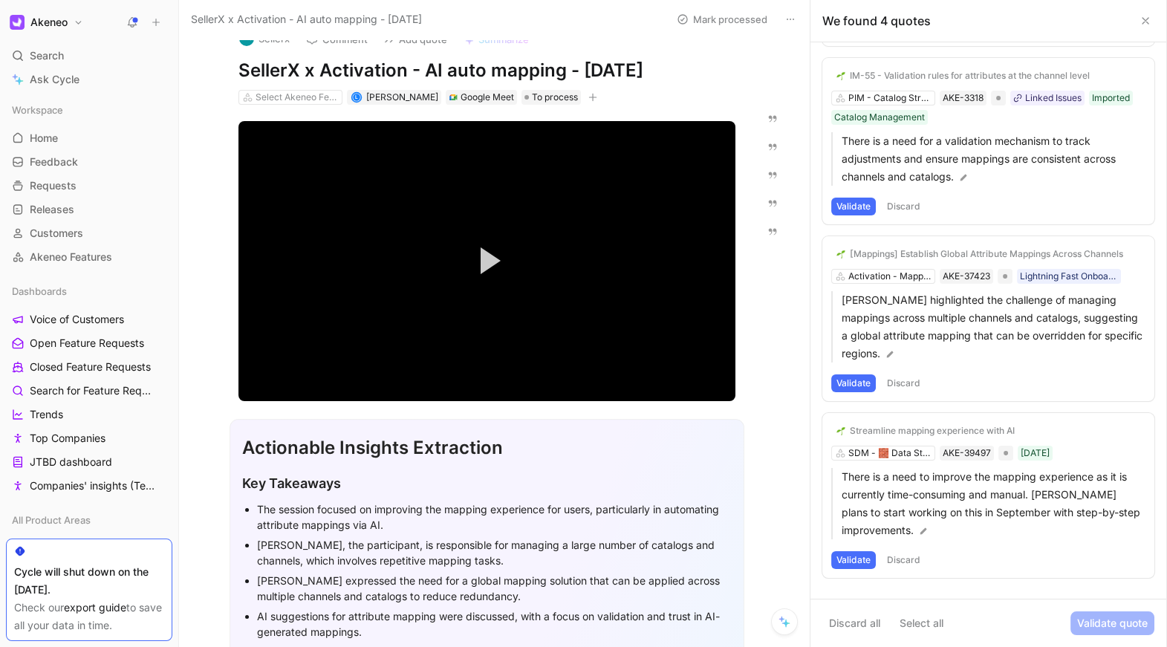
click at [864, 383] on button "Validate" at bounding box center [853, 383] width 45 height 18
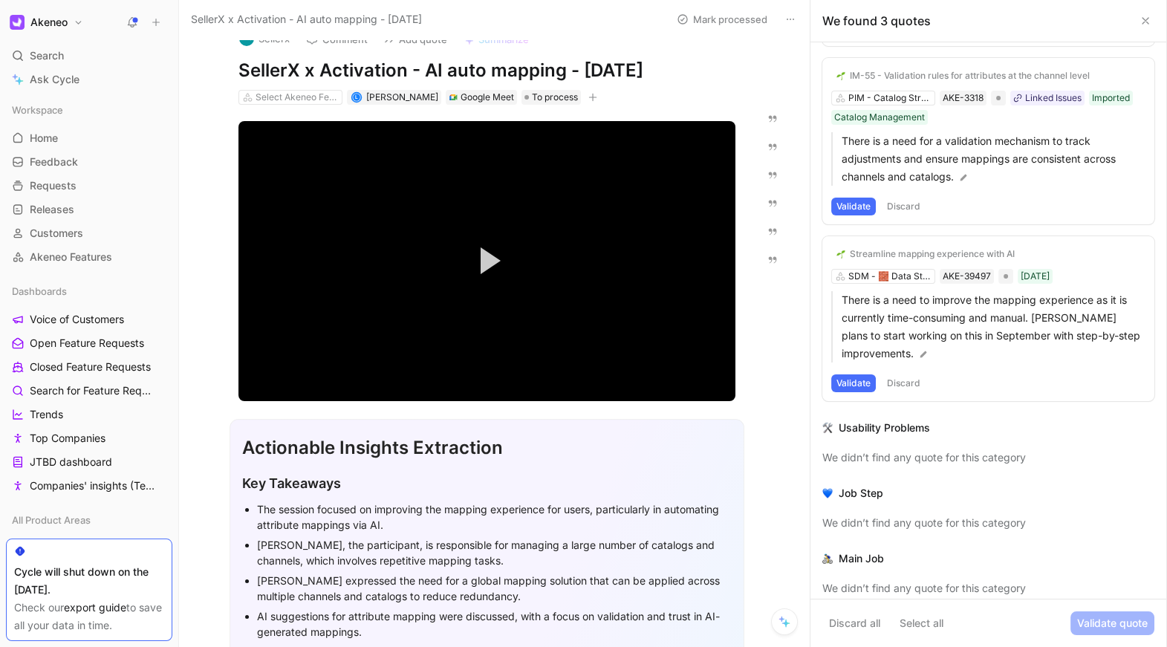
click at [864, 383] on button "Validate" at bounding box center [853, 383] width 45 height 18
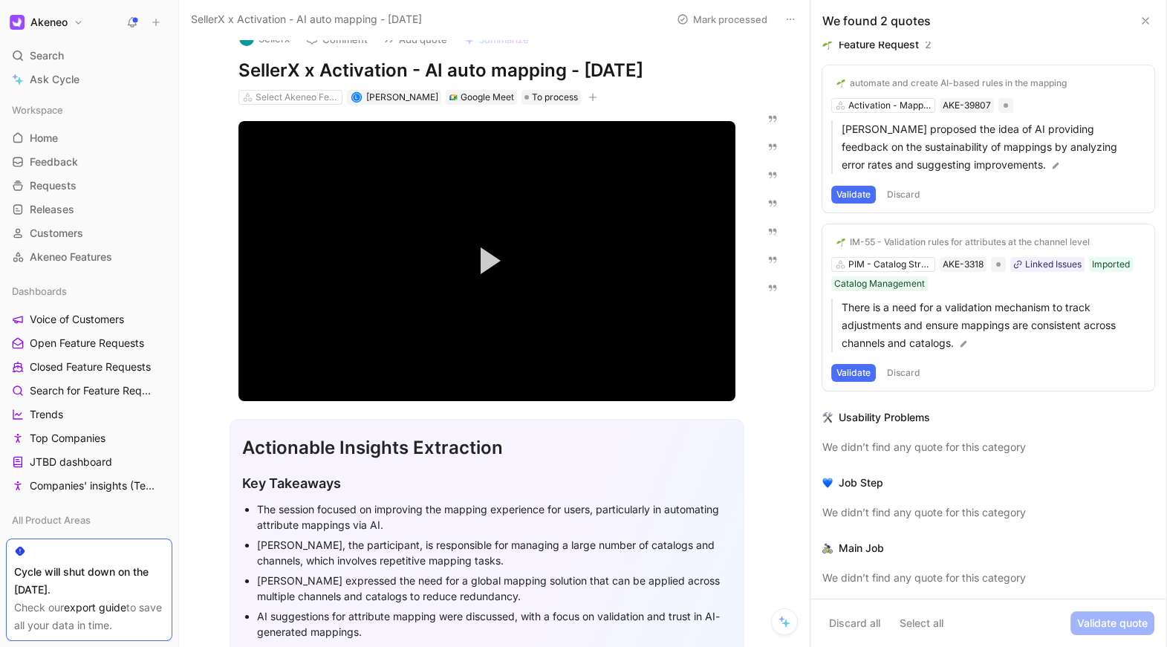
scroll to position [0, 0]
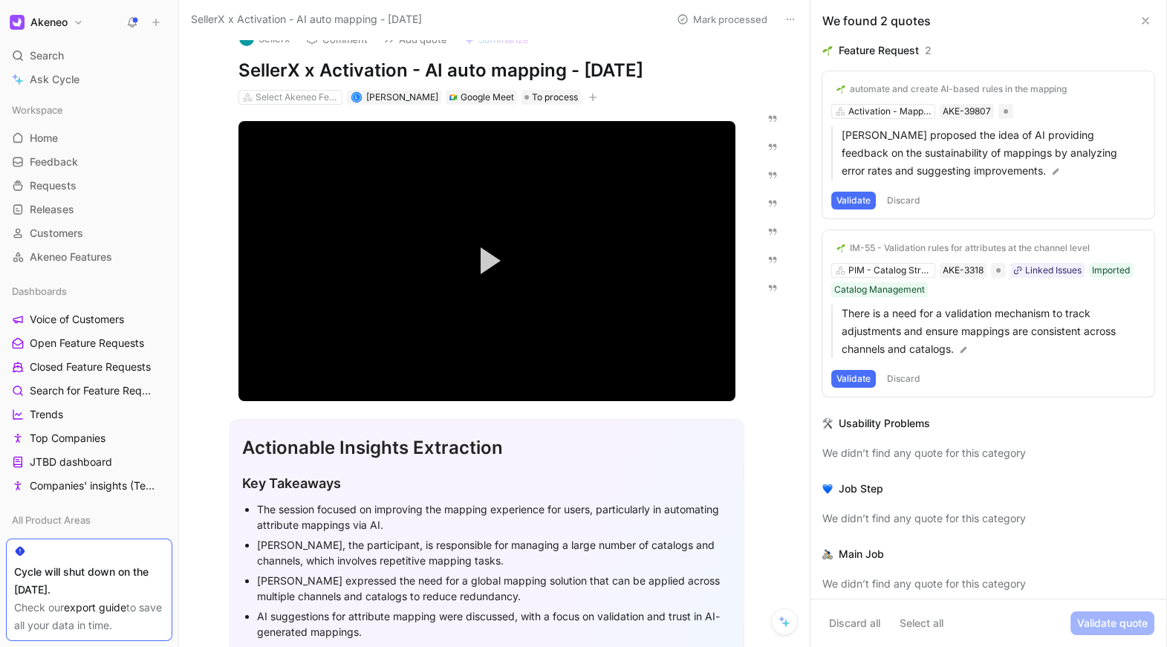
click at [997, 192] on div "Validate Discard" at bounding box center [988, 201] width 314 height 18
click at [930, 81] on button "automate and create AI-based rules in the mapping" at bounding box center [951, 89] width 241 height 18
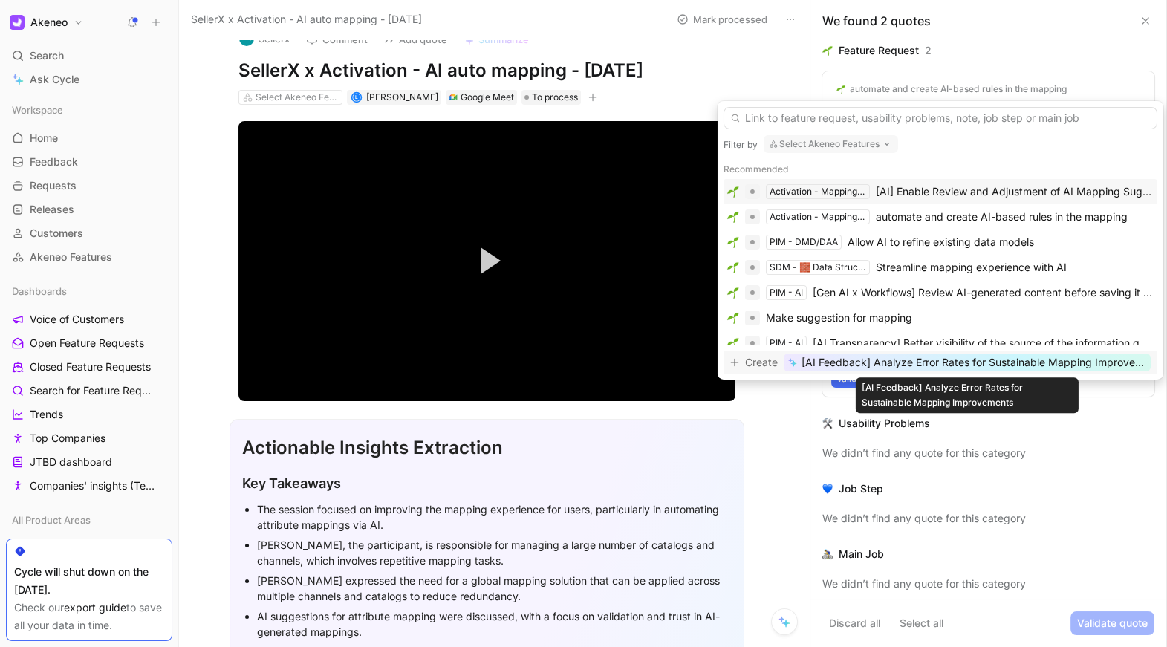
click at [906, 356] on span "[AI Feedback] Analyze Error Rates for Sustainable Mapping Improvements" at bounding box center [973, 362] width 345 height 18
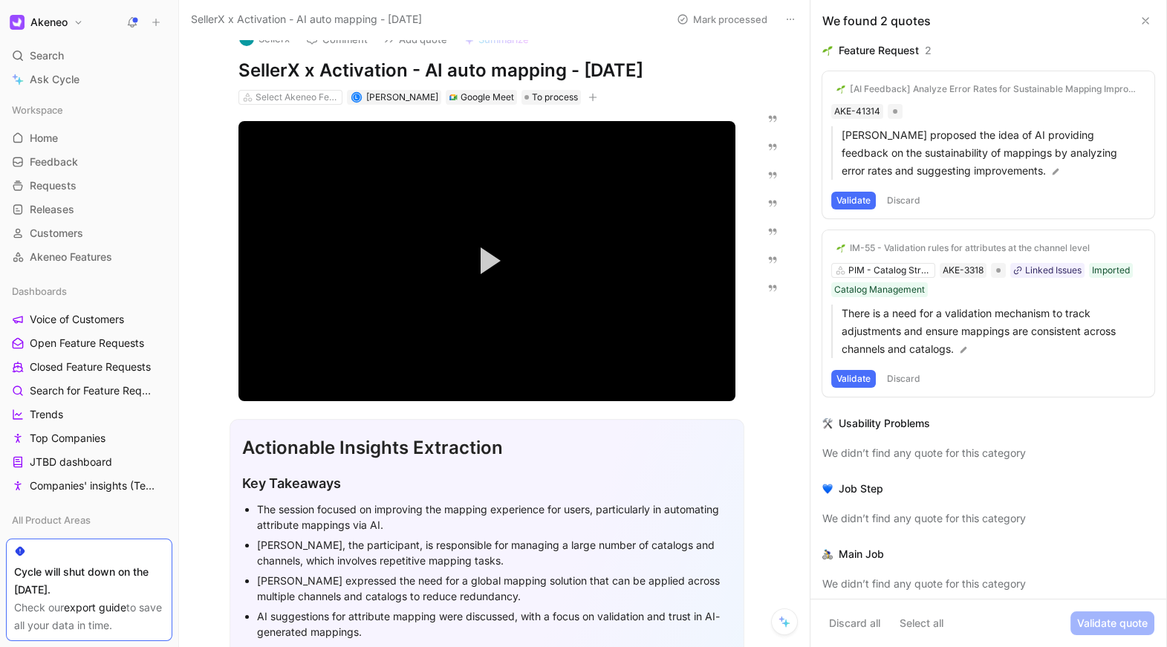
click at [849, 201] on button "Validate" at bounding box center [853, 201] width 45 height 18
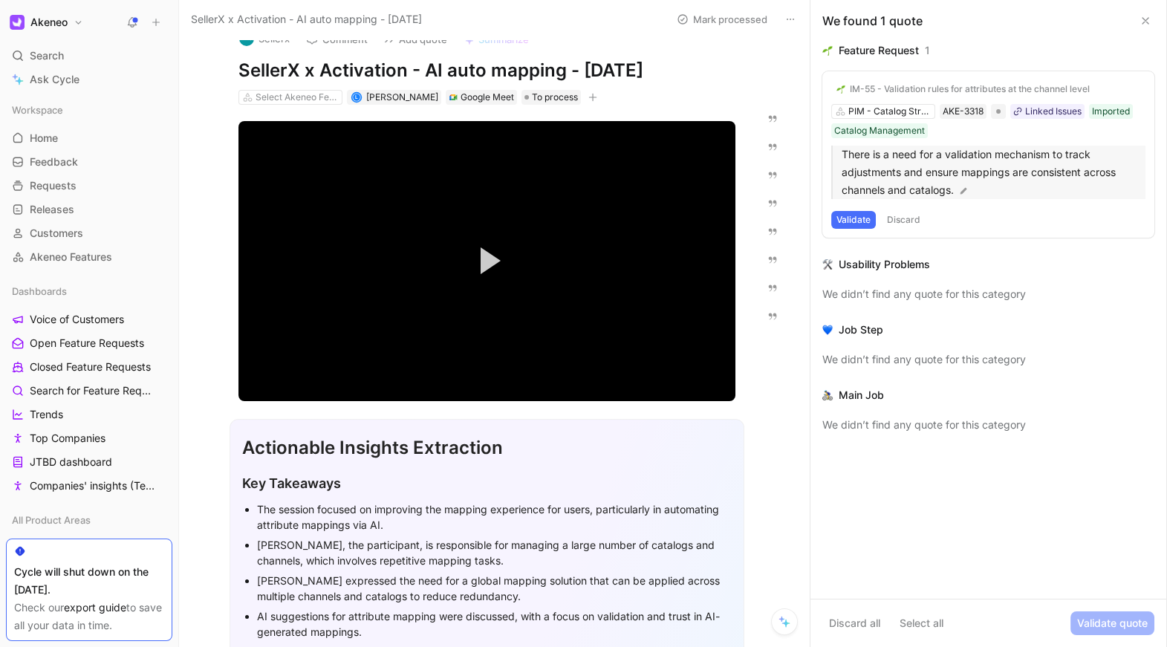
click at [867, 179] on p "There is a need for a validation mechanism to track adjustments and ensure mapp…" at bounding box center [993, 172] width 304 height 53
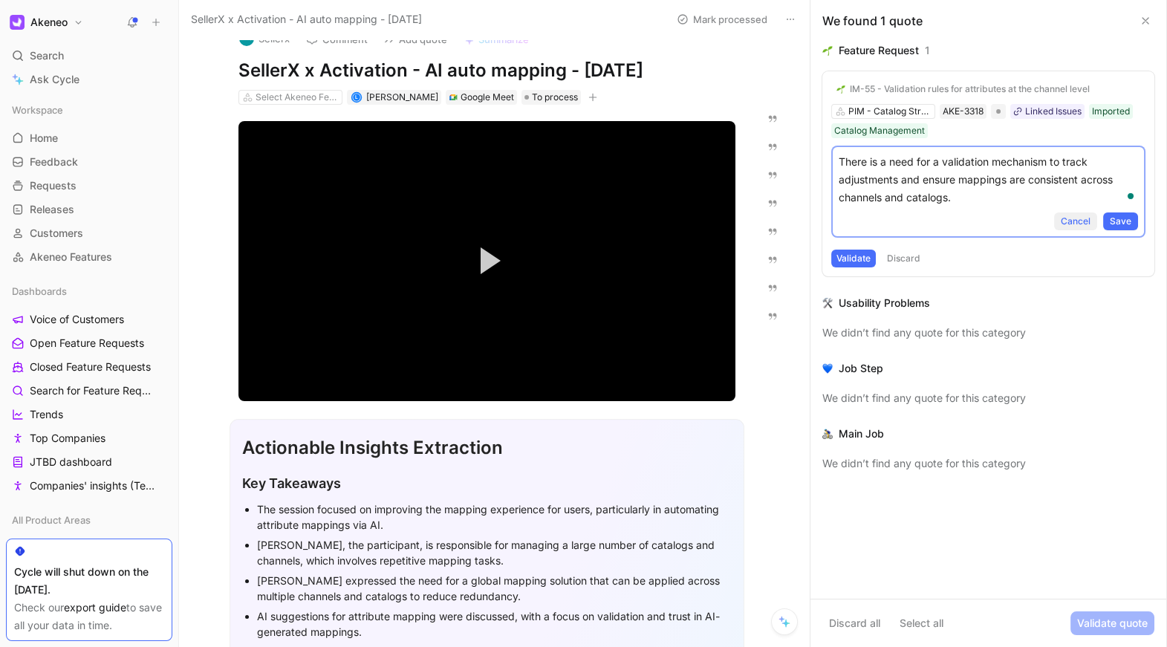
click at [1069, 223] on span "Cancel" at bounding box center [1075, 221] width 30 height 15
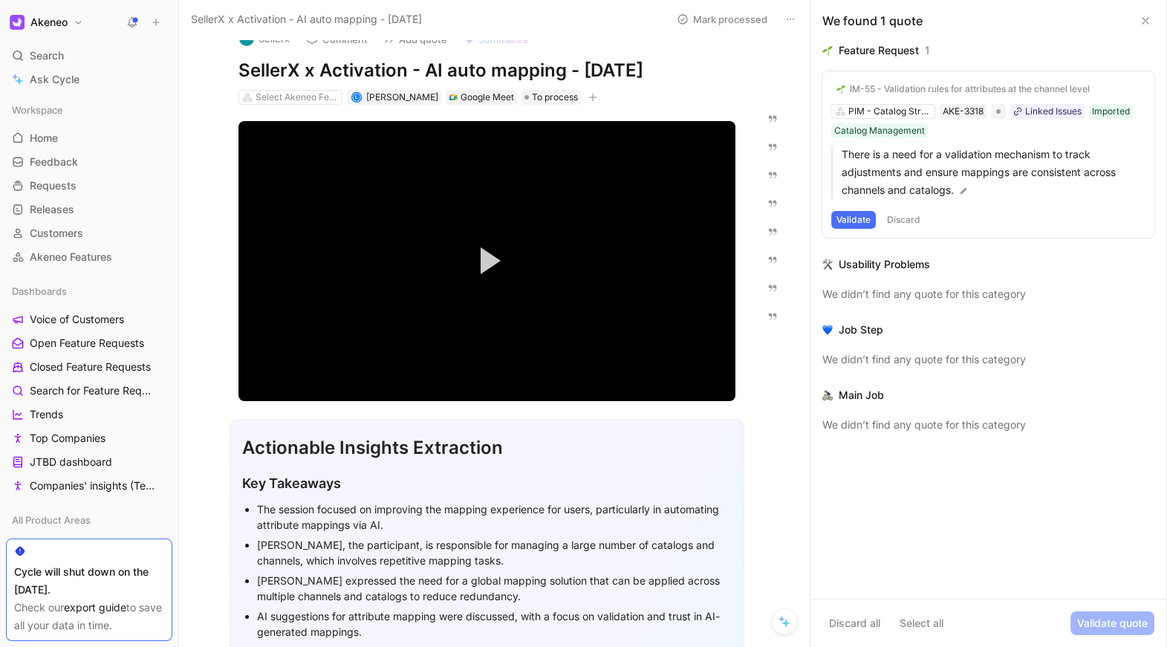
click at [1009, 88] on div "IM-55 - Validation rules for attributes at the channel level" at bounding box center [970, 89] width 240 height 12
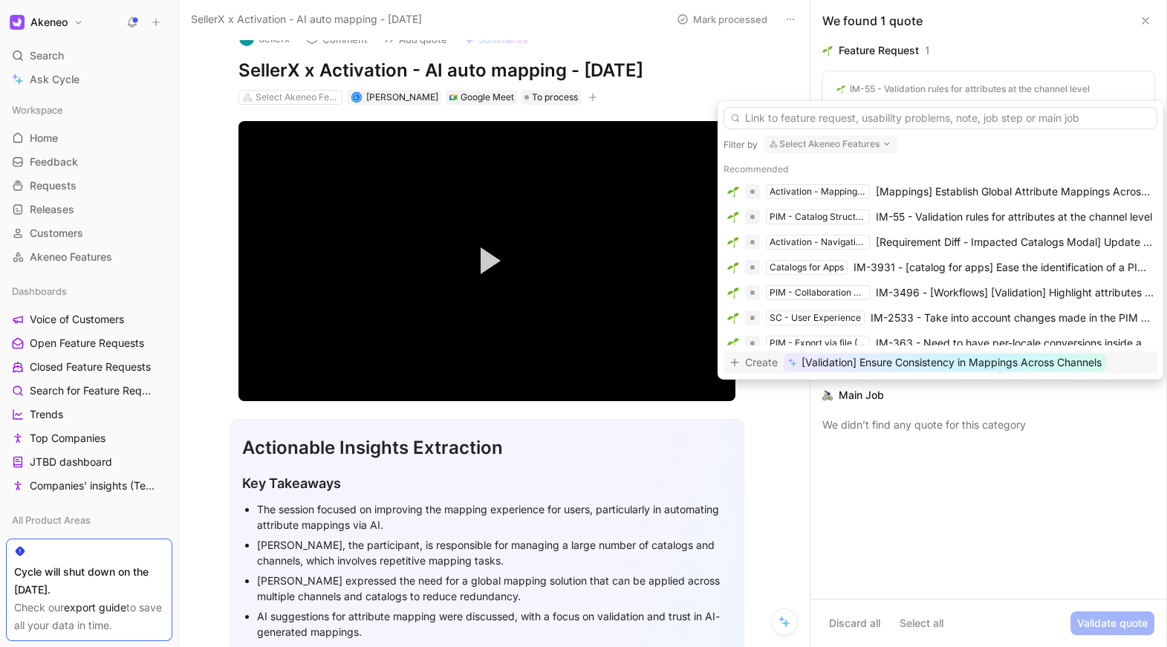
click at [861, 143] on button "Select Akeneo Features" at bounding box center [830, 144] width 134 height 18
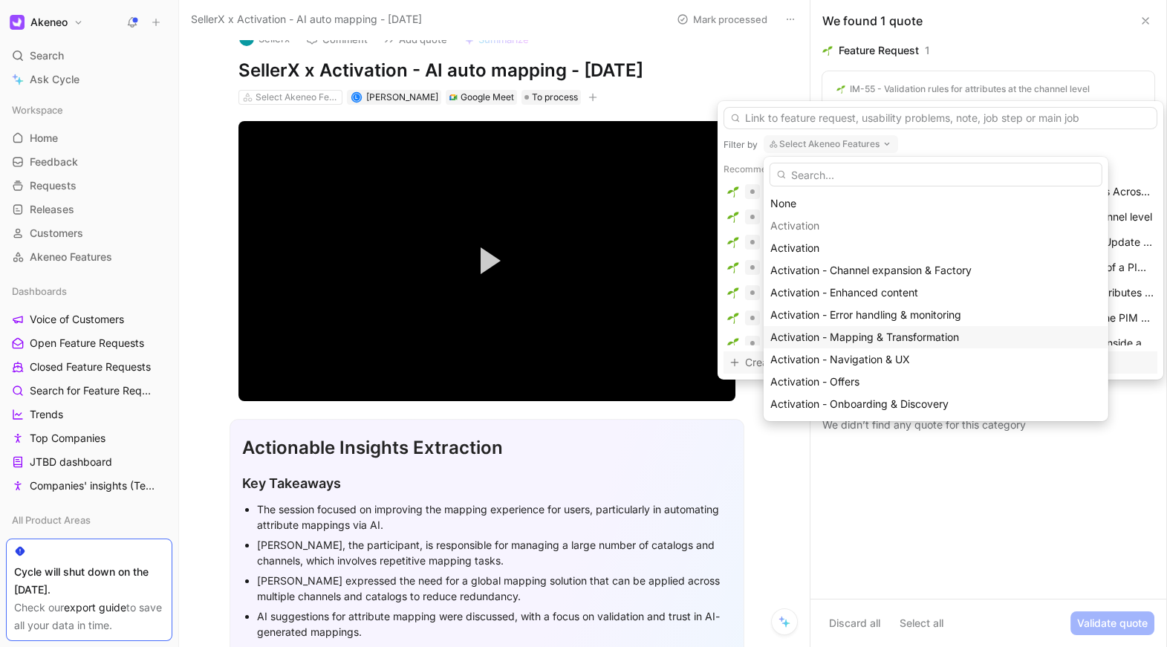
click at [860, 337] on span "Activation - Mapping & Transformation" at bounding box center [864, 336] width 189 height 13
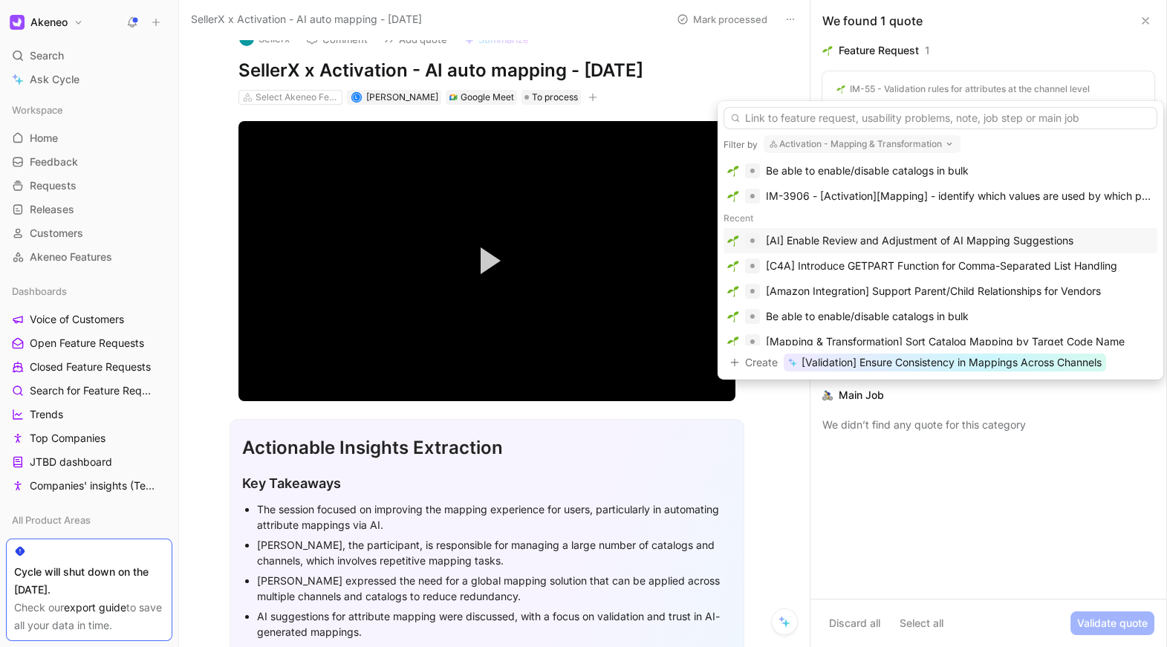
scroll to position [123, 0]
click at [886, 237] on div "[AI] Enable Review and Adjustment of AI Mapping Suggestions" at bounding box center [919, 239] width 307 height 18
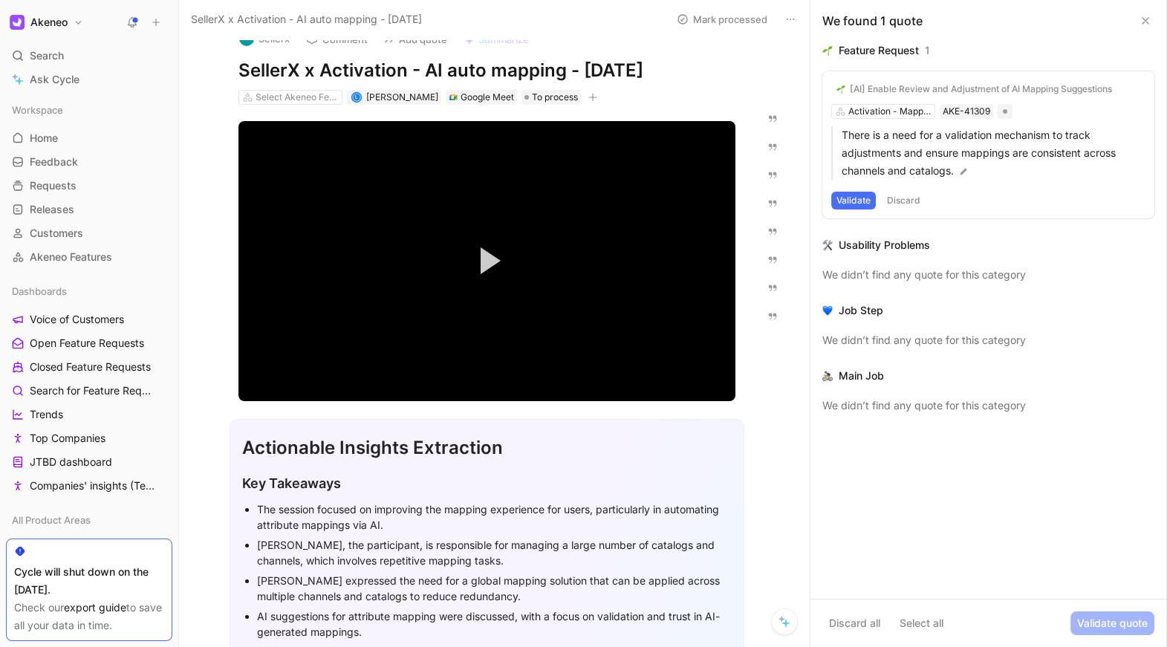
click at [855, 201] on button "Validate" at bounding box center [853, 201] width 45 height 18
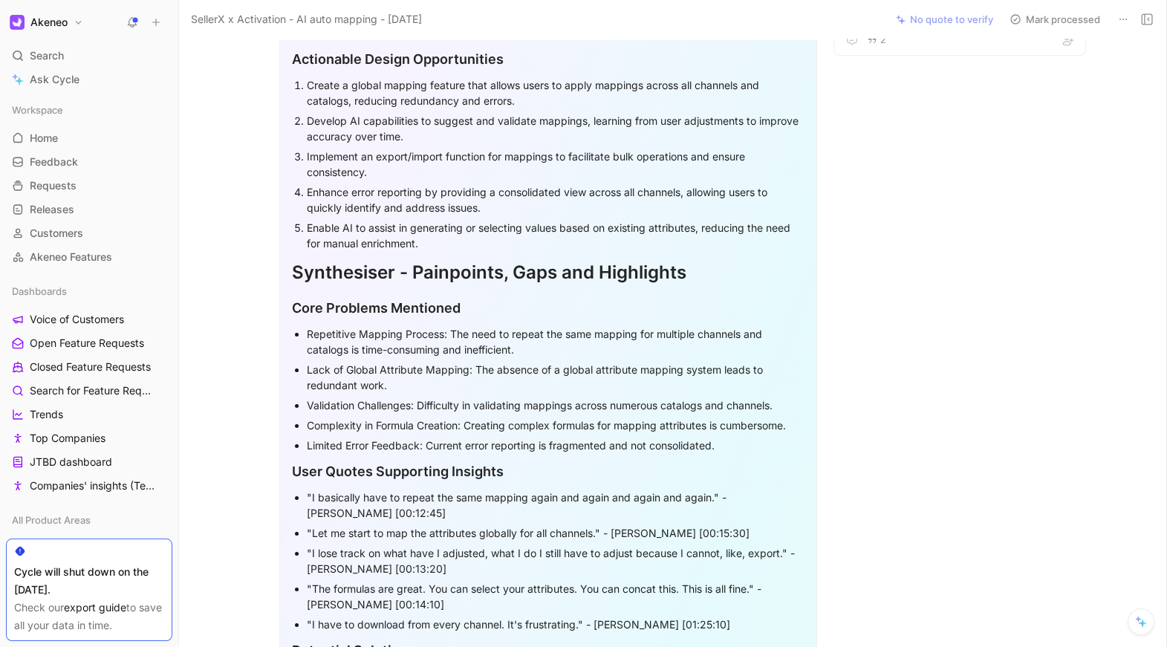
scroll to position [1080, 0]
